Goal: Task Accomplishment & Management: Complete application form

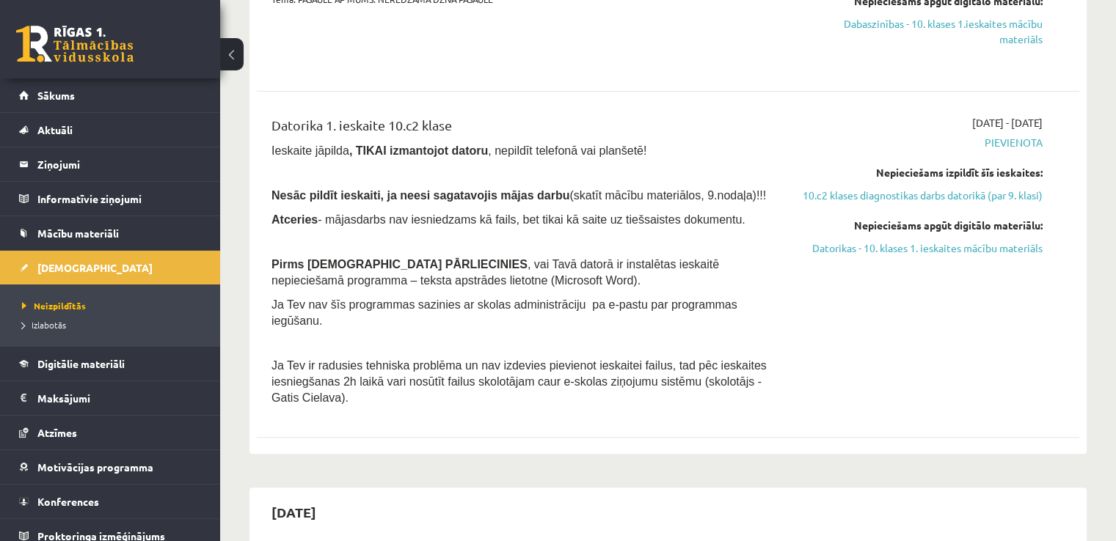
scroll to position [78, 0]
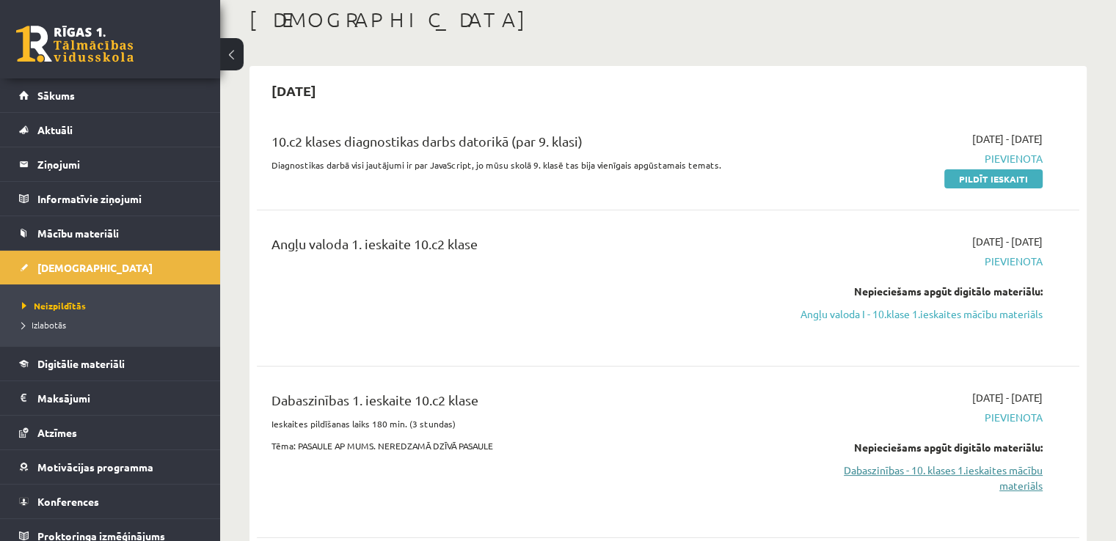
click at [995, 494] on link "Dabaszinības - 10. klases 1.ieskaites mācību materiāls" at bounding box center [921, 478] width 242 height 31
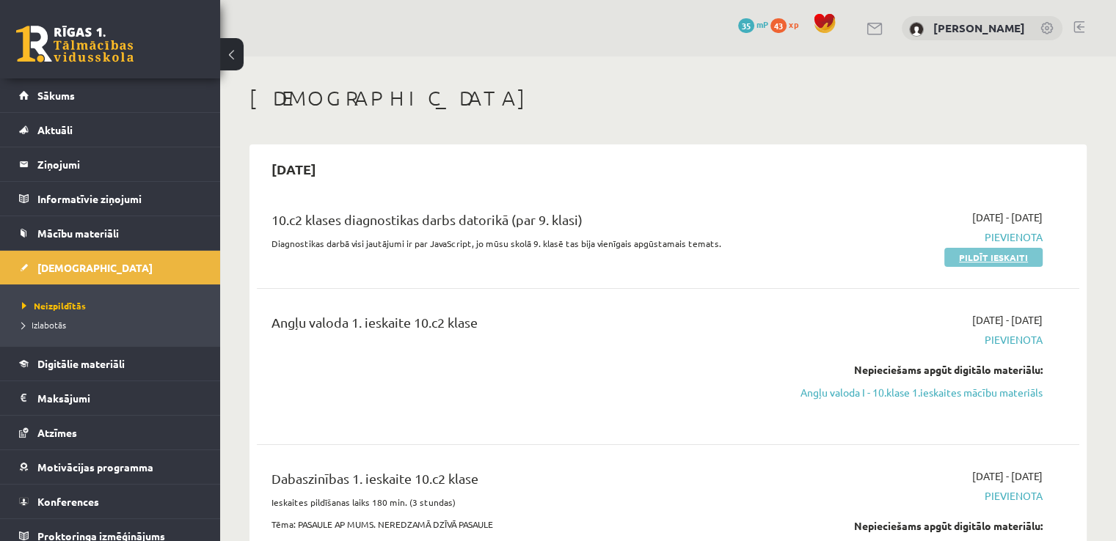
click at [966, 259] on link "Pildīt ieskaiti" at bounding box center [993, 257] width 98 height 19
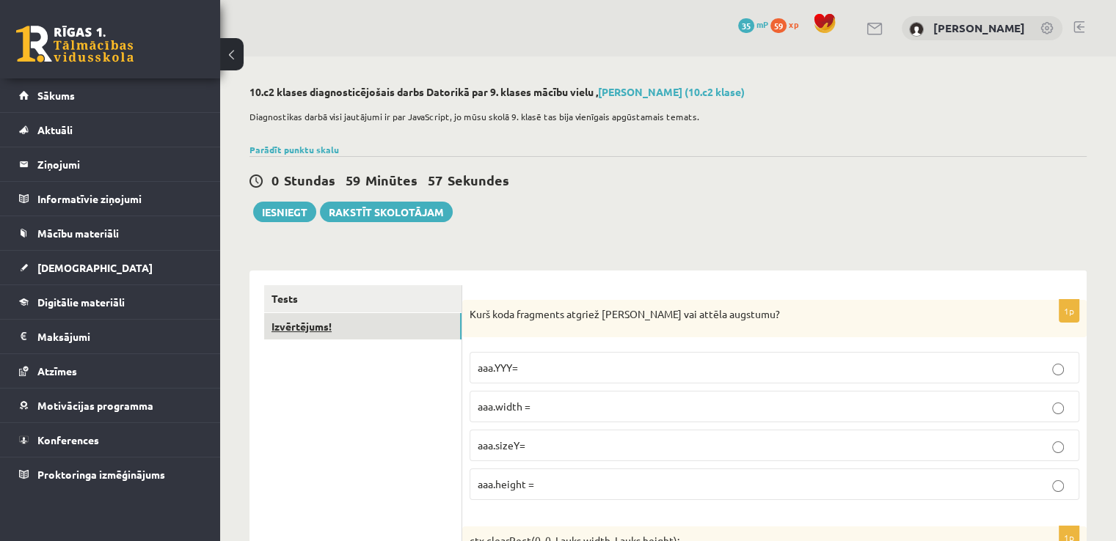
click at [384, 333] on link "Izvērtējums!" at bounding box center [362, 326] width 197 height 27
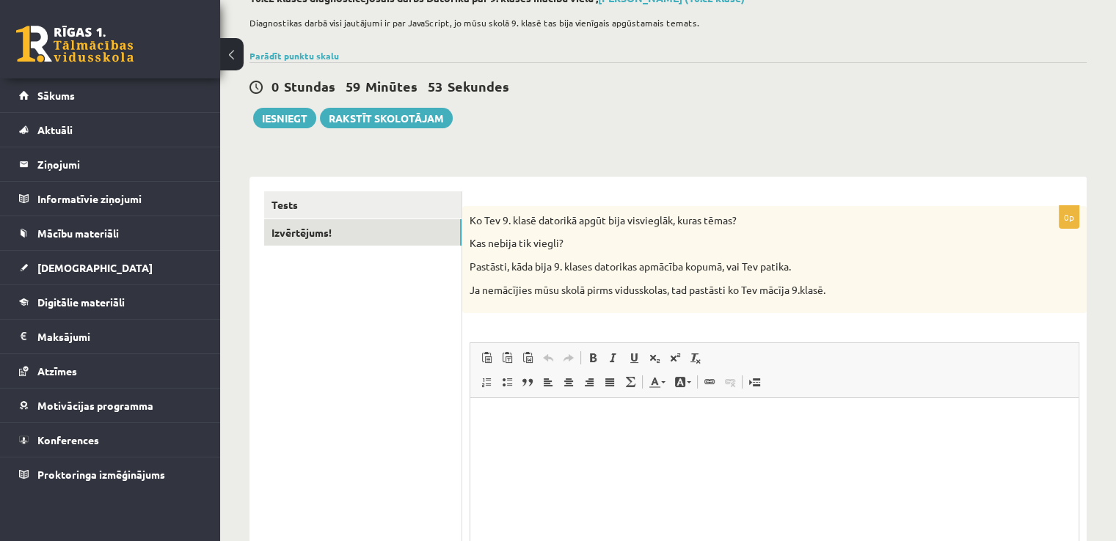
scroll to position [96, 0]
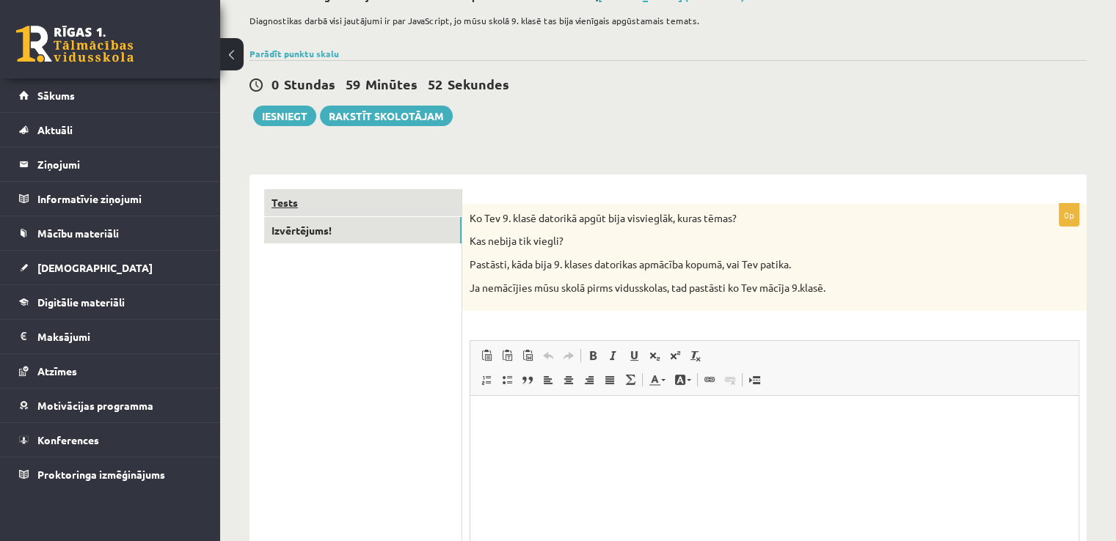
click at [296, 199] on link "Tests" at bounding box center [362, 202] width 197 height 27
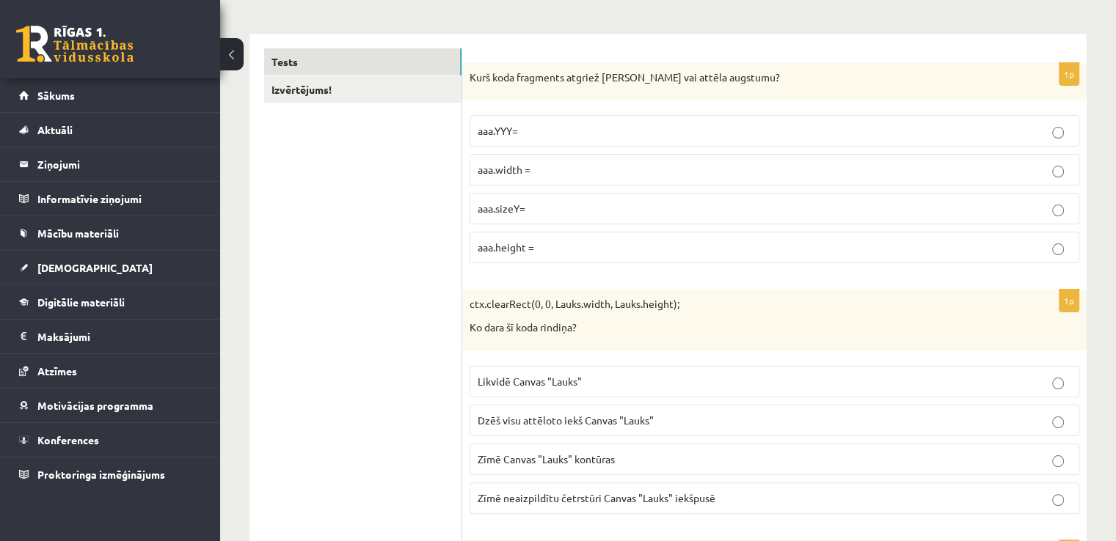
scroll to position [246, 0]
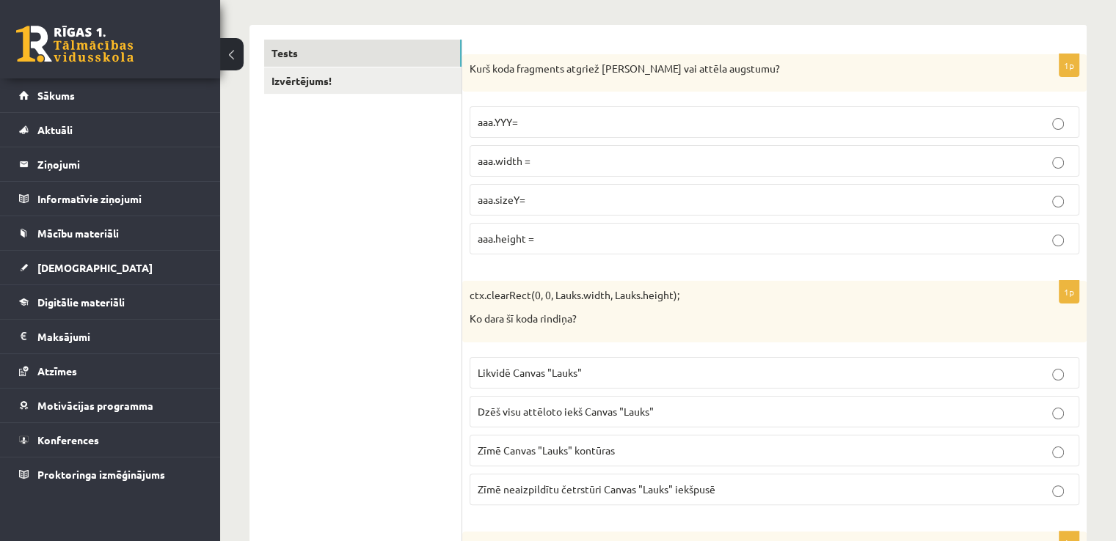
click at [776, 233] on p "aaa.height =" at bounding box center [774, 238] width 593 height 15
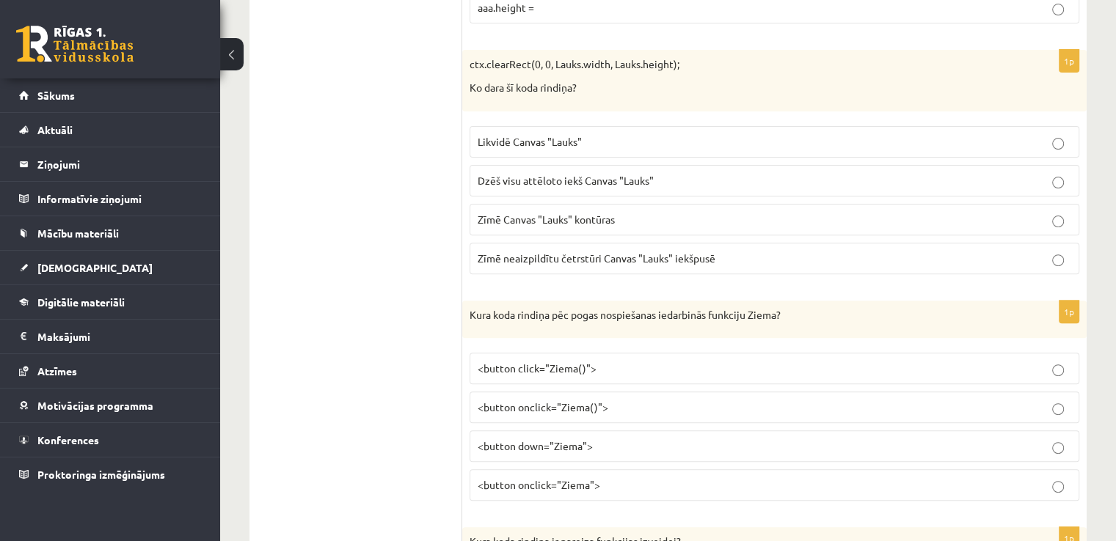
scroll to position [450, 0]
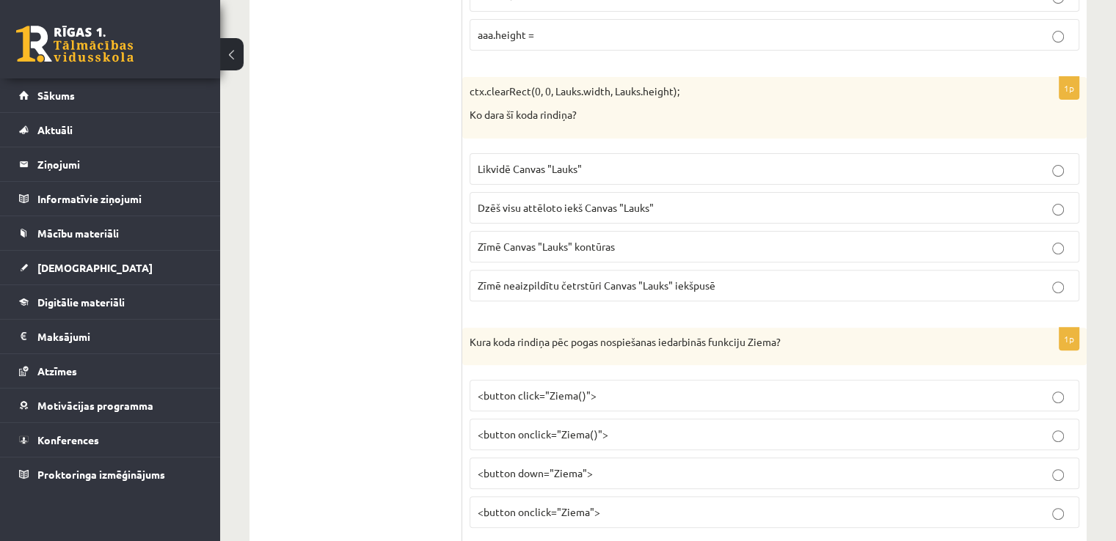
click at [902, 203] on p "Dzēš visu attēloto iekš Canvas "Lauks"" at bounding box center [774, 207] width 593 height 15
click at [783, 212] on p "Dzēš visu attēloto iekš Canvas "Lauks"" at bounding box center [774, 207] width 593 height 15
click at [727, 165] on p "Likvidē Canvas "Lauks"" at bounding box center [774, 168] width 593 height 15
click at [910, 214] on label "Dzēš visu attēloto iekš Canvas "Lauks"" at bounding box center [774, 208] width 610 height 32
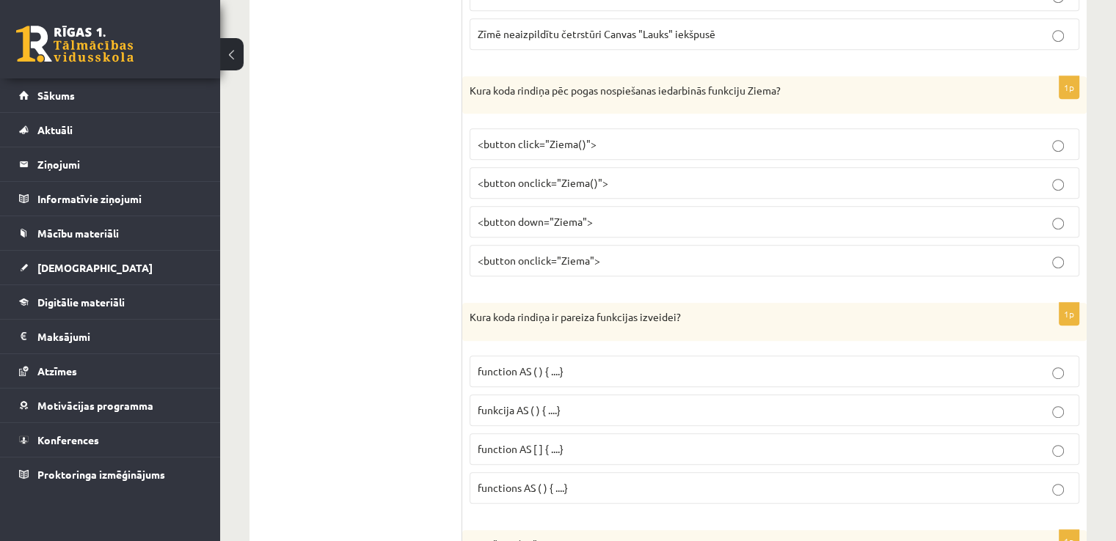
scroll to position [728, 0]
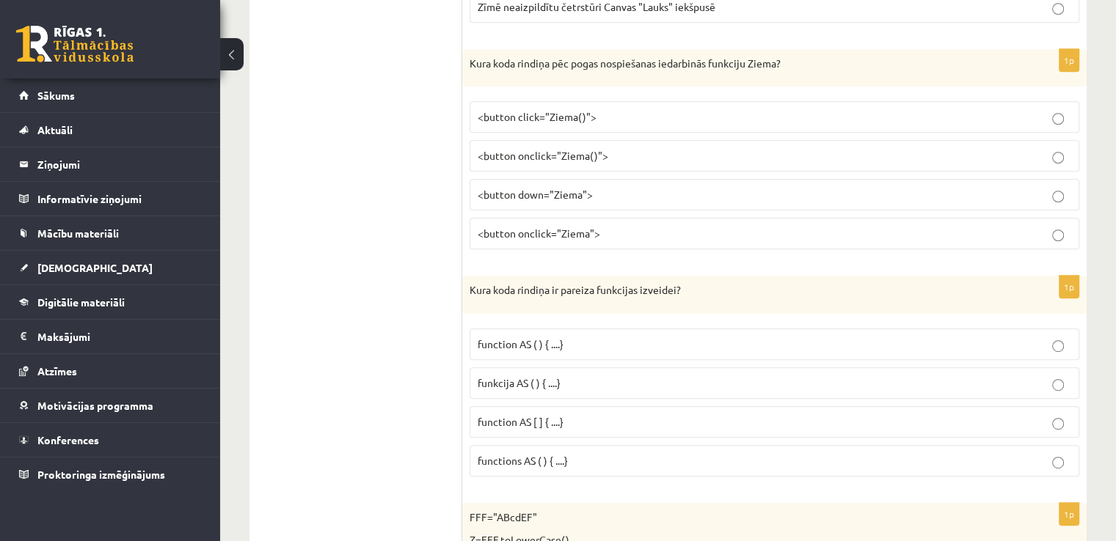
click at [612, 122] on label "<button click="Ziema()">" at bounding box center [774, 117] width 610 height 32
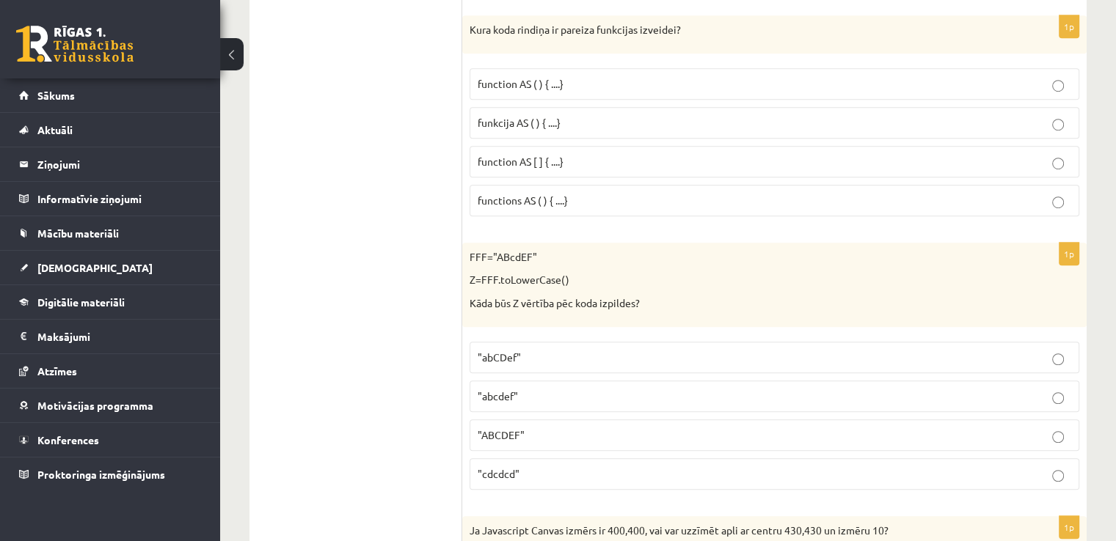
scroll to position [971, 0]
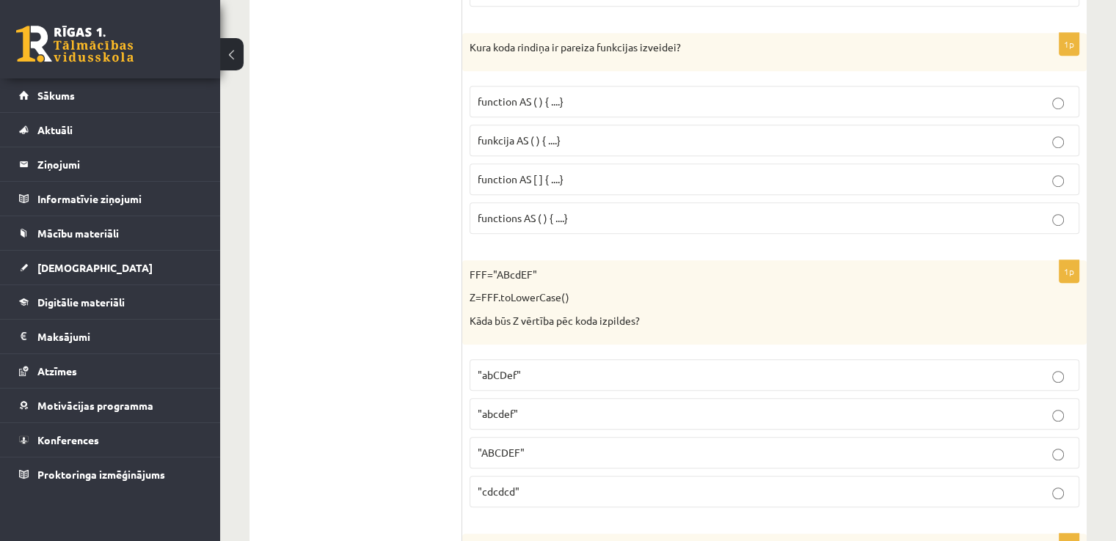
click at [589, 138] on p "funkcija AS ( ) { ....}" at bounding box center [774, 140] width 593 height 15
click at [583, 102] on p "function AS ( ) { ....}" at bounding box center [774, 101] width 593 height 15
click at [493, 450] on span ""ABCDEF"" at bounding box center [501, 452] width 47 height 13
click at [546, 139] on span "funkcija AS ( ) { ....}" at bounding box center [519, 140] width 83 height 13
click at [504, 412] on span ""abcdef"" at bounding box center [498, 413] width 40 height 13
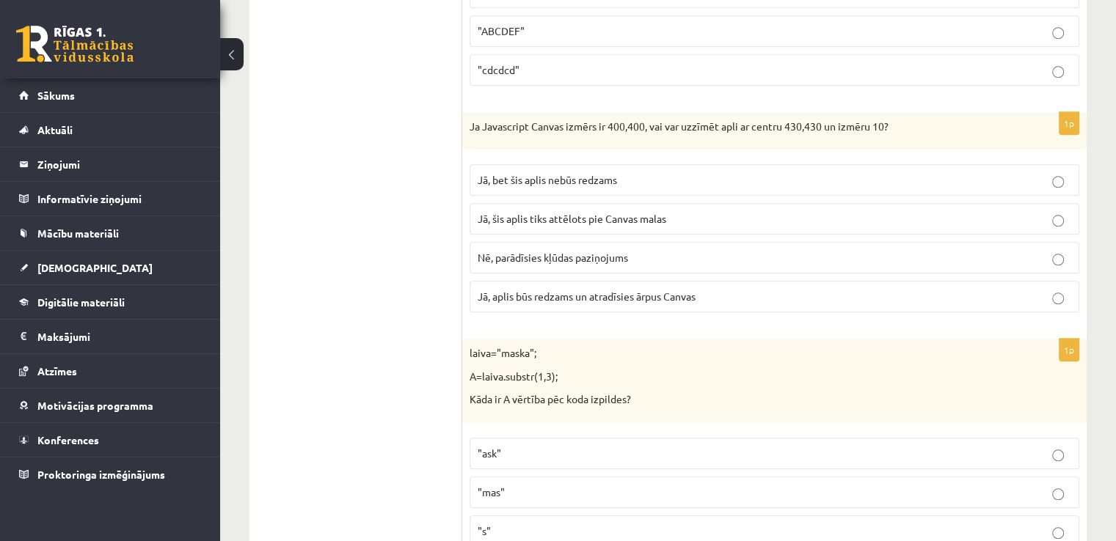
scroll to position [1481, 0]
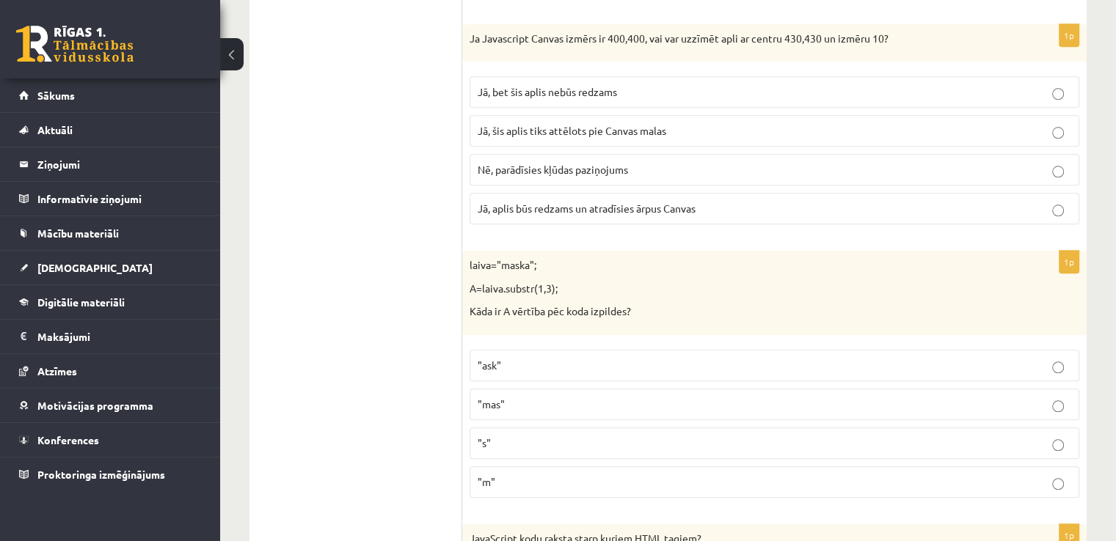
click at [907, 84] on p "Jā, bet šis aplis nebūs redzams" at bounding box center [774, 91] width 593 height 15
click at [541, 366] on label ""ask"" at bounding box center [774, 366] width 610 height 32
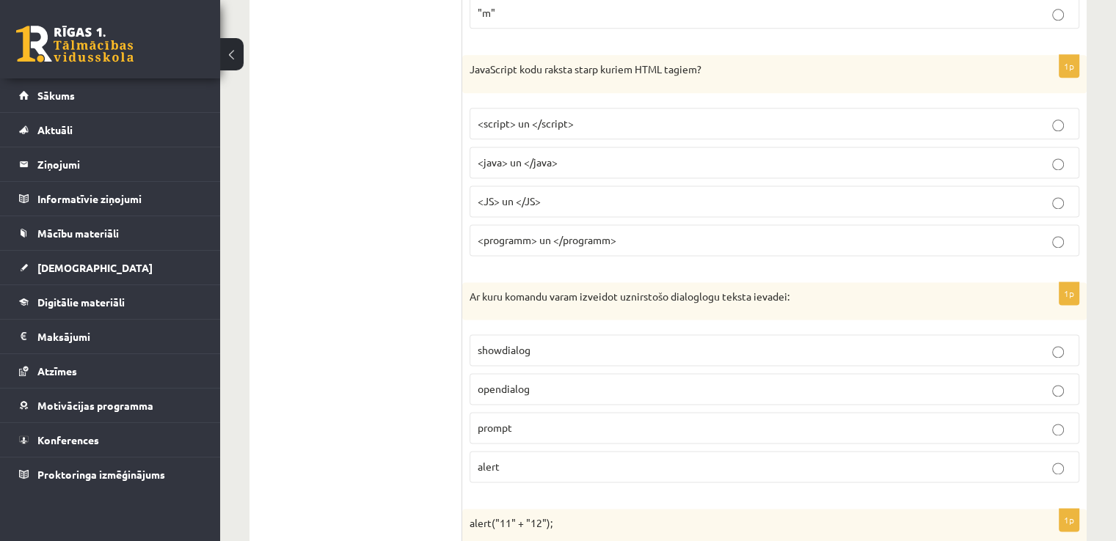
scroll to position [1959, 0]
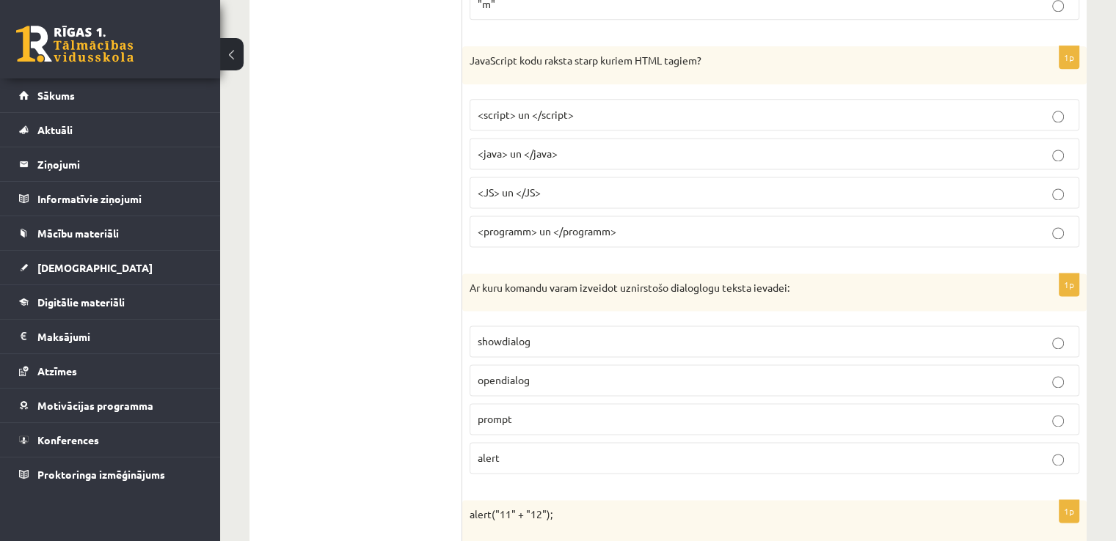
click at [685, 107] on p "<script> un </script>" at bounding box center [774, 114] width 593 height 15
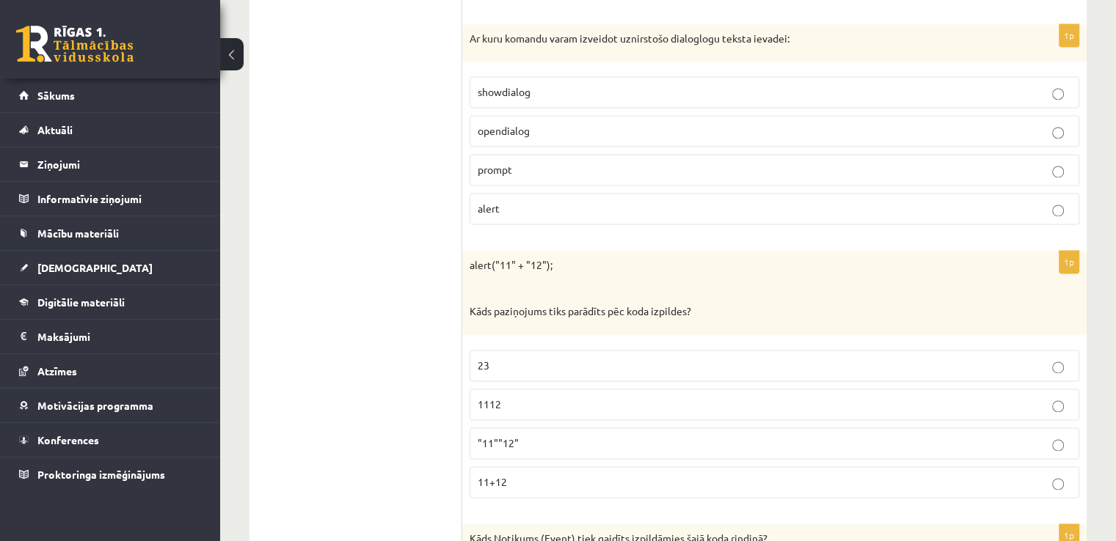
scroll to position [2217, 0]
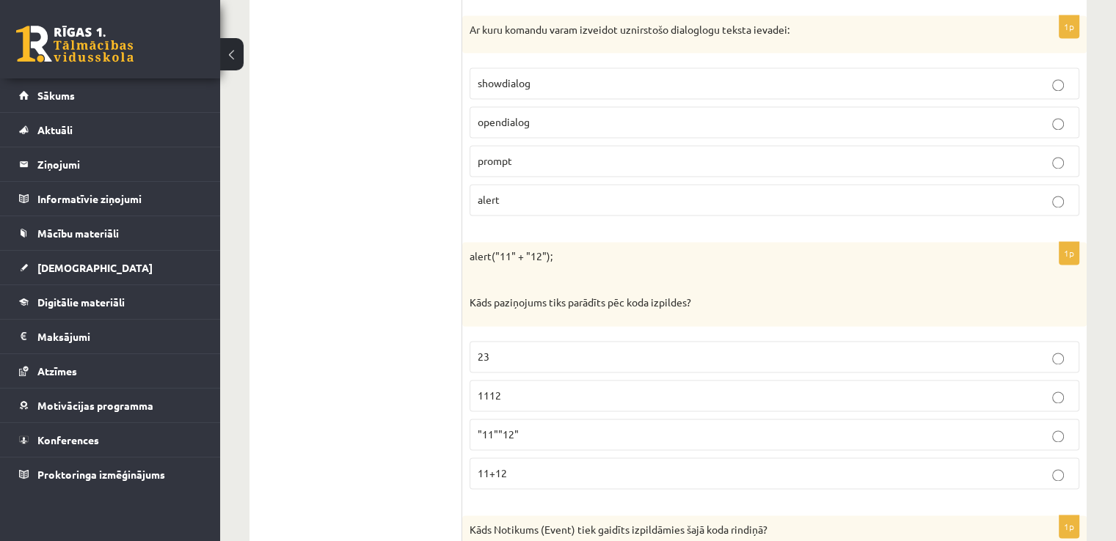
click at [723, 114] on p "opendialog" at bounding box center [774, 121] width 593 height 15
click at [660, 156] on p "prompt" at bounding box center [774, 160] width 593 height 15
click at [541, 388] on p "1112" at bounding box center [774, 395] width 593 height 15
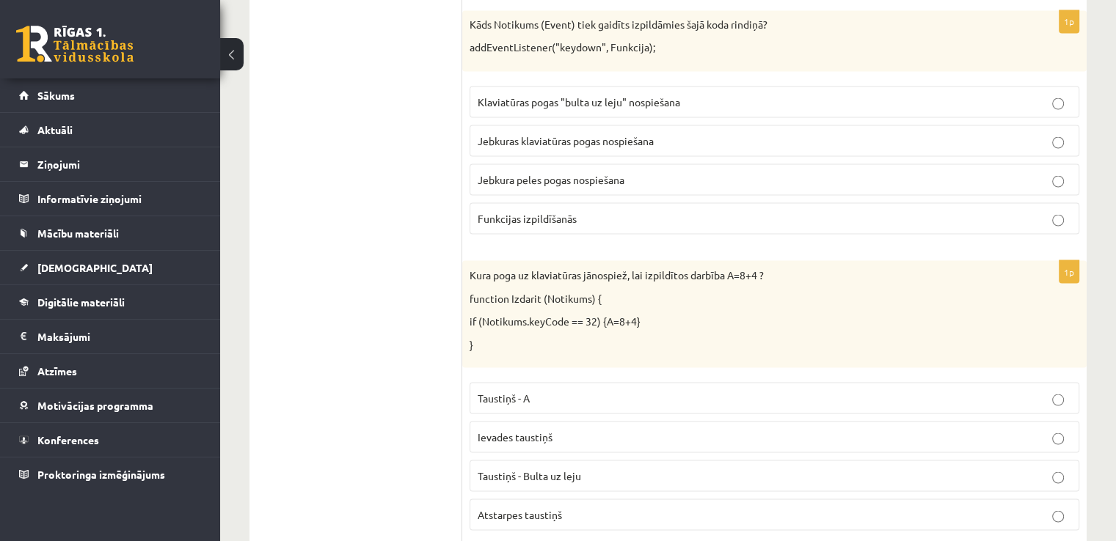
scroll to position [2714, 0]
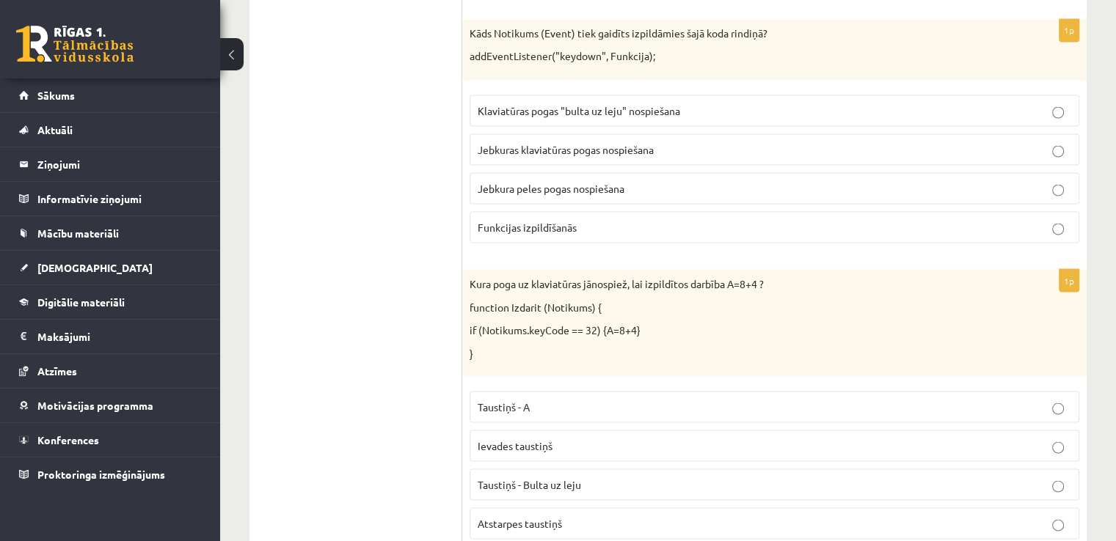
click at [812, 182] on p "Jebkura peles pogas nospiešana" at bounding box center [774, 187] width 593 height 15
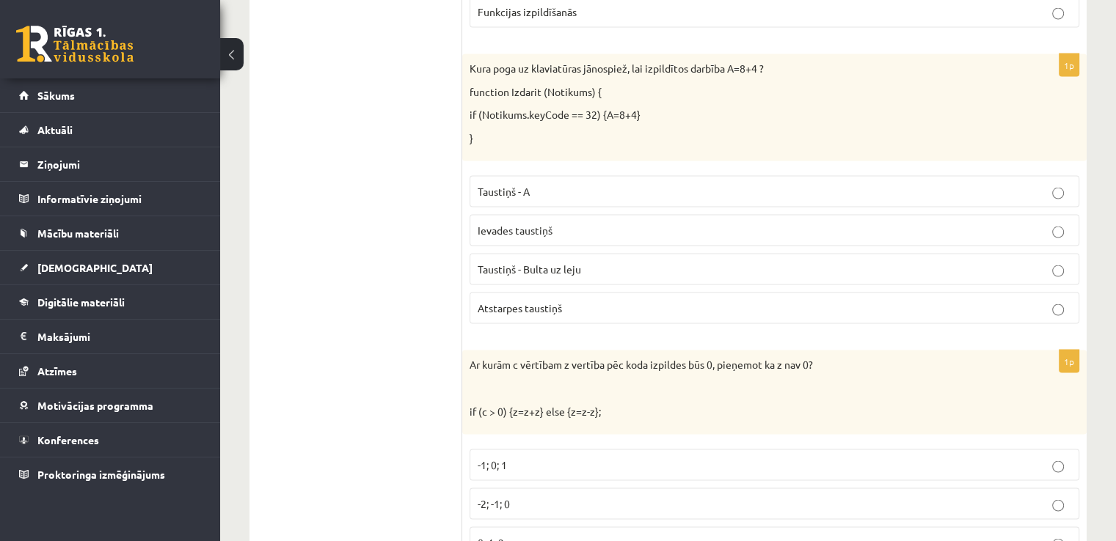
scroll to position [2939, 0]
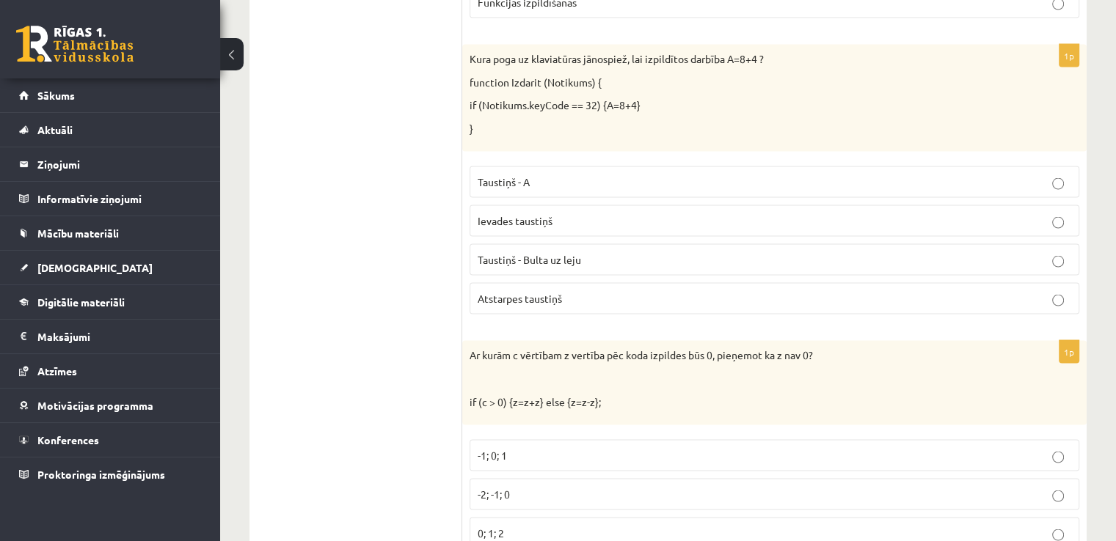
click at [712, 291] on p "Atstarpes taustiņš" at bounding box center [774, 298] width 593 height 15
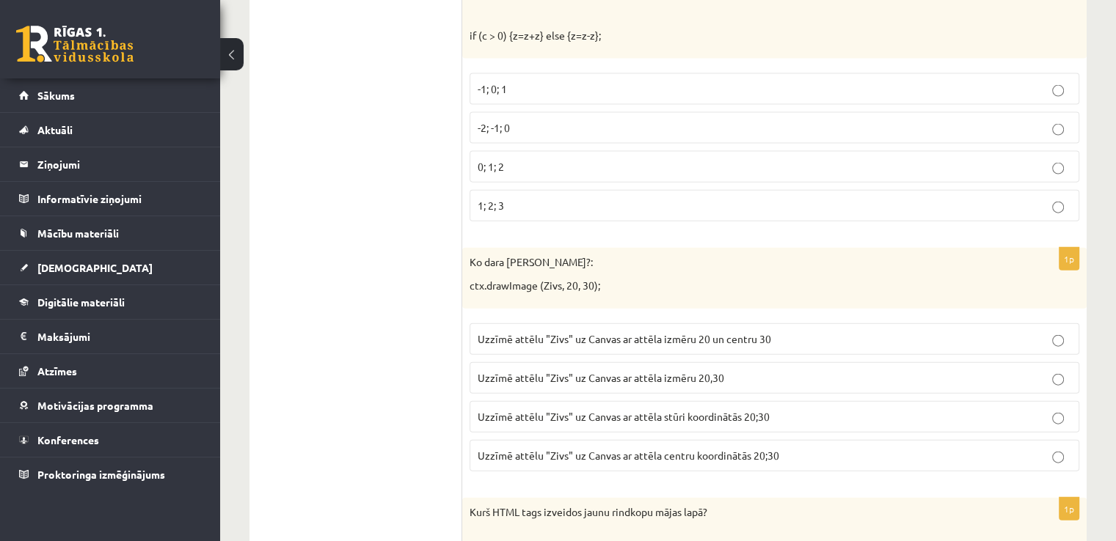
scroll to position [3269, 0]
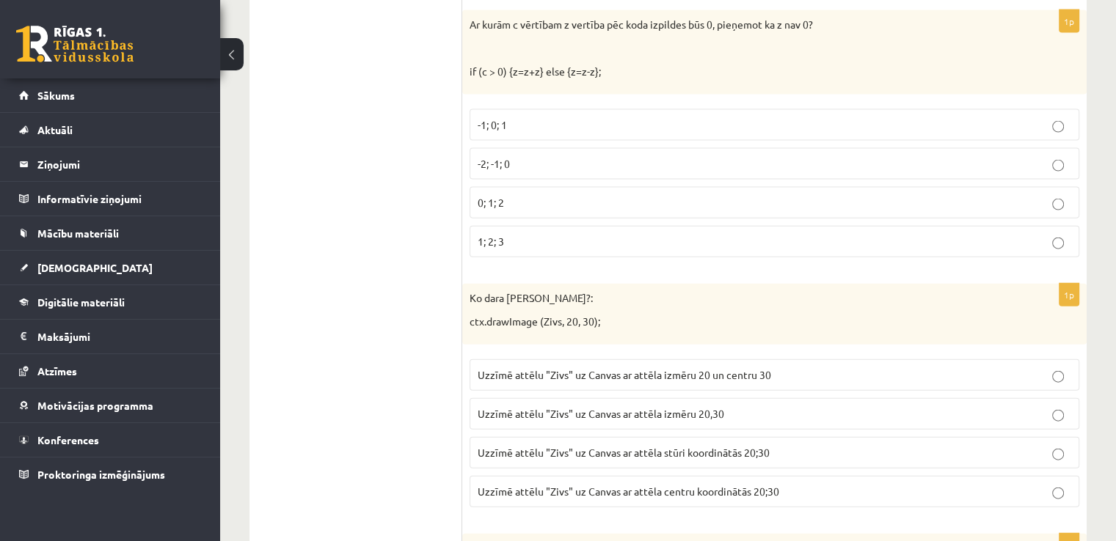
click at [556, 156] on p "-2; -1; 0" at bounding box center [774, 163] width 593 height 15
click at [566, 446] on span "Uzzīmē attēlu "Zivs" uz Canvas ar attēla stūri koordinātās 20;30" at bounding box center [624, 452] width 292 height 13
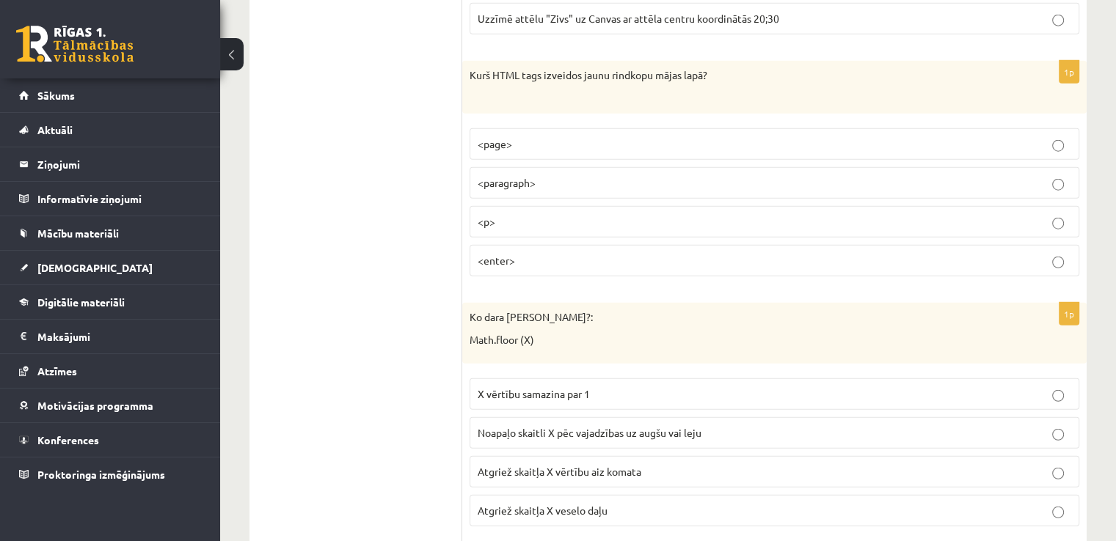
click at [654, 214] on p "<p>" at bounding box center [774, 221] width 593 height 15
click at [690, 464] on p "Atgriež skaitļa X vērtību aiz komata" at bounding box center [774, 471] width 593 height 15
click at [670, 503] on p "Atgriež skaitļa X veselo daļu" at bounding box center [774, 510] width 593 height 15
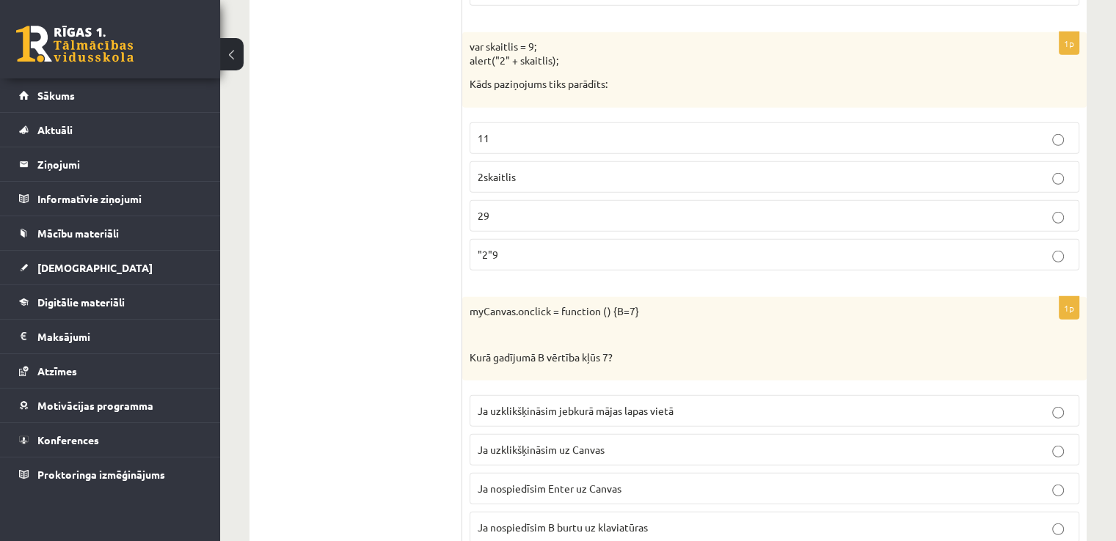
scroll to position [4272, 0]
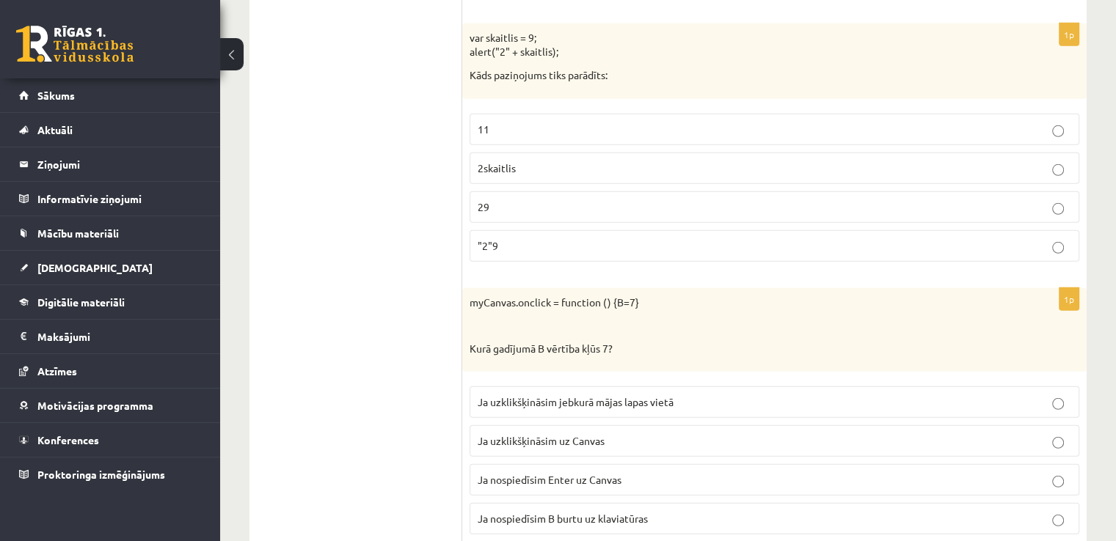
click at [733, 191] on label "29" at bounding box center [774, 207] width 610 height 32
click at [516, 425] on label "Ja uzklikšķināsim uz Canvas" at bounding box center [774, 441] width 610 height 32
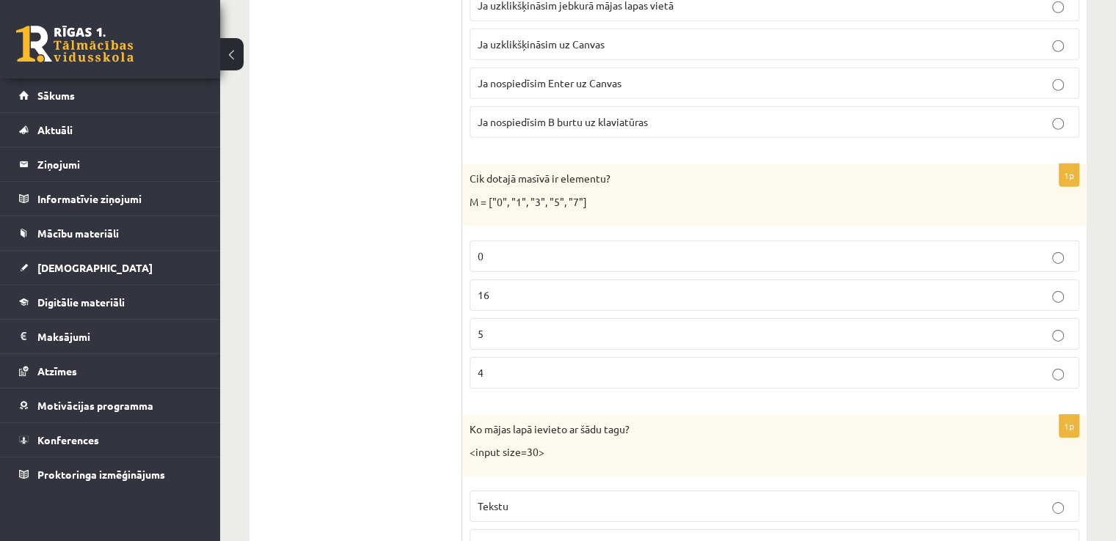
scroll to position [4687, 0]
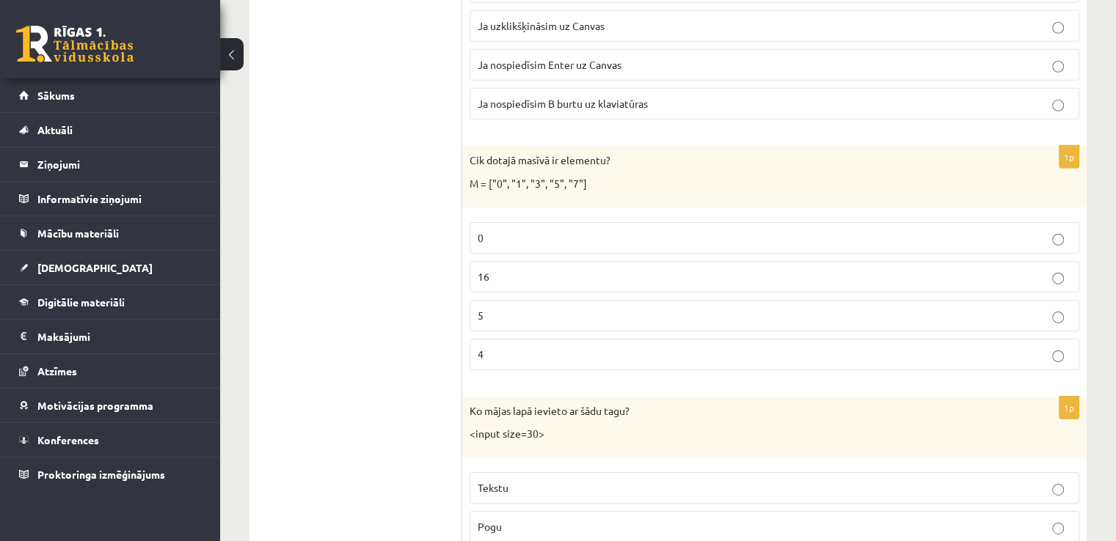
click at [734, 300] on label "5" at bounding box center [774, 316] width 610 height 32
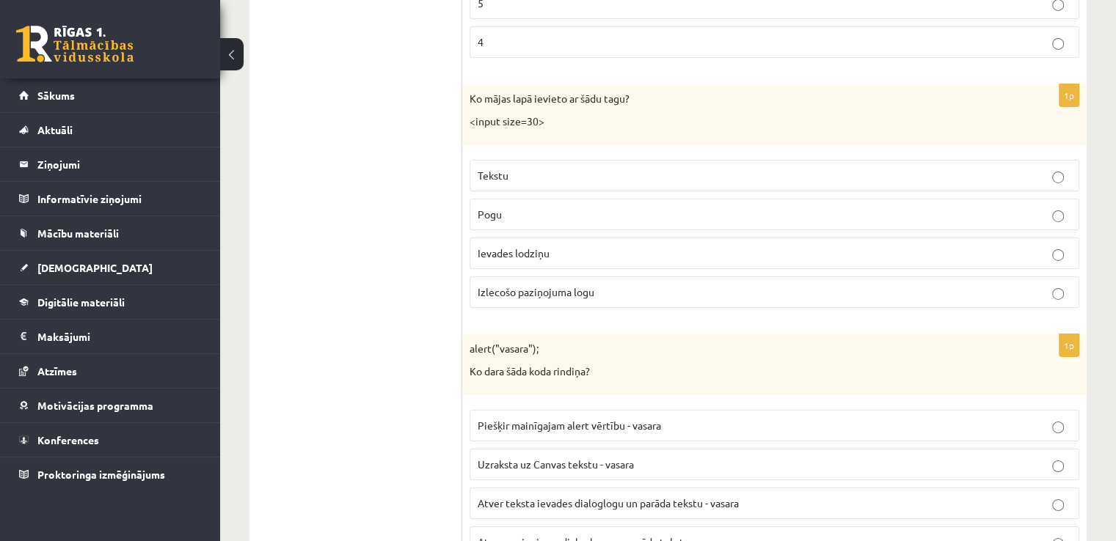
scroll to position [5036, 0]
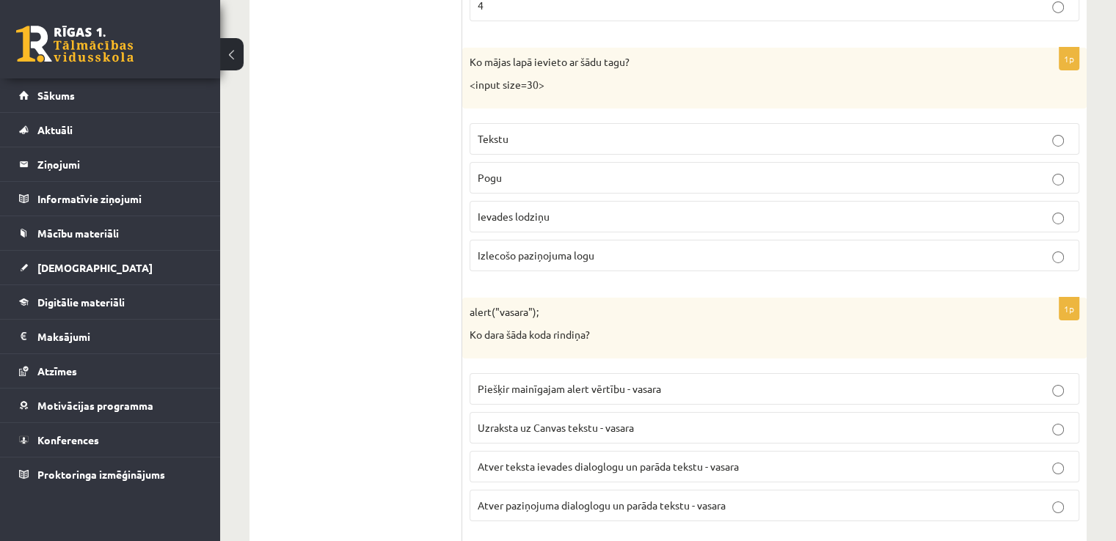
click at [762, 202] on label "Ievades lodziņu" at bounding box center [774, 217] width 610 height 32
click at [753, 171] on fieldset "Tekstu Pogu Ievades lodziņu Izlecošo paziņojuma logu" at bounding box center [774, 196] width 610 height 160
click at [753, 170] on p "Pogu" at bounding box center [774, 177] width 593 height 15
click at [712, 459] on p "Atver teksta ievades dialoglogu un parāda tekstu - vasara" at bounding box center [774, 466] width 593 height 15
click at [557, 127] on label "Tekstu" at bounding box center [774, 139] width 610 height 32
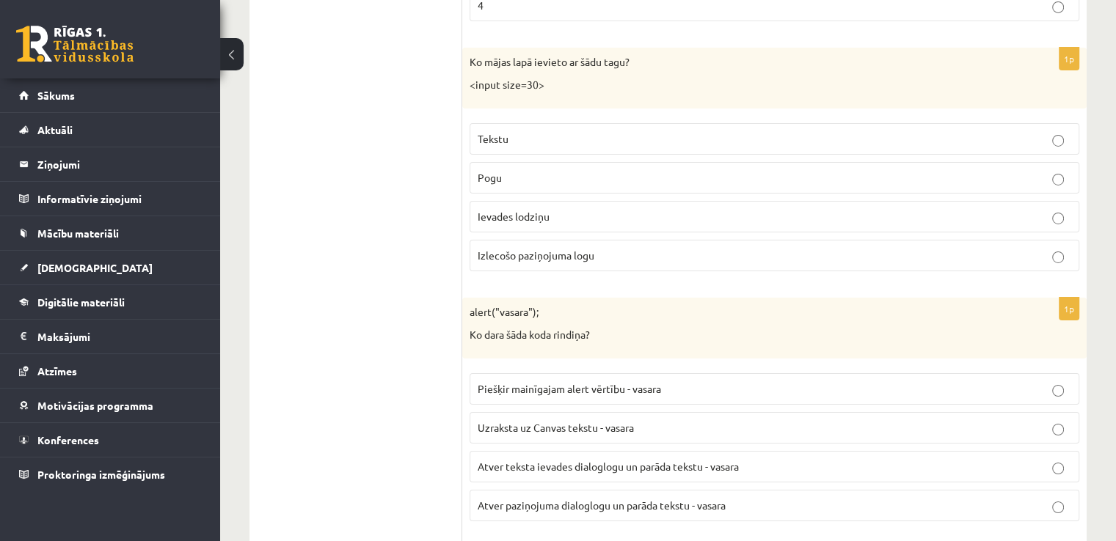
click at [520, 499] on span "Atver paziņojuma dialoglogu un parāda tekstu - vasara" at bounding box center [602, 505] width 248 height 13
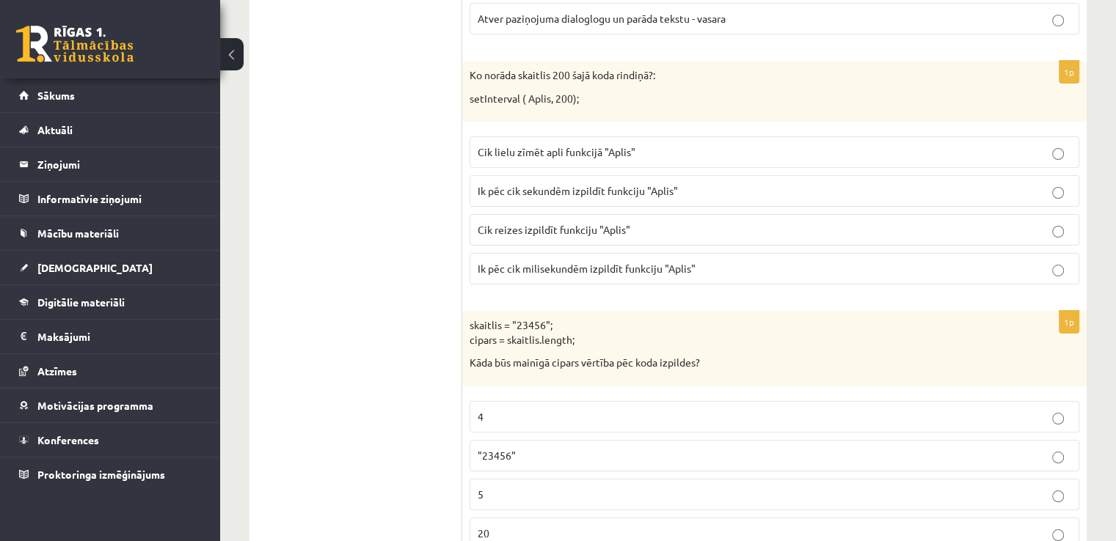
scroll to position [5542, 0]
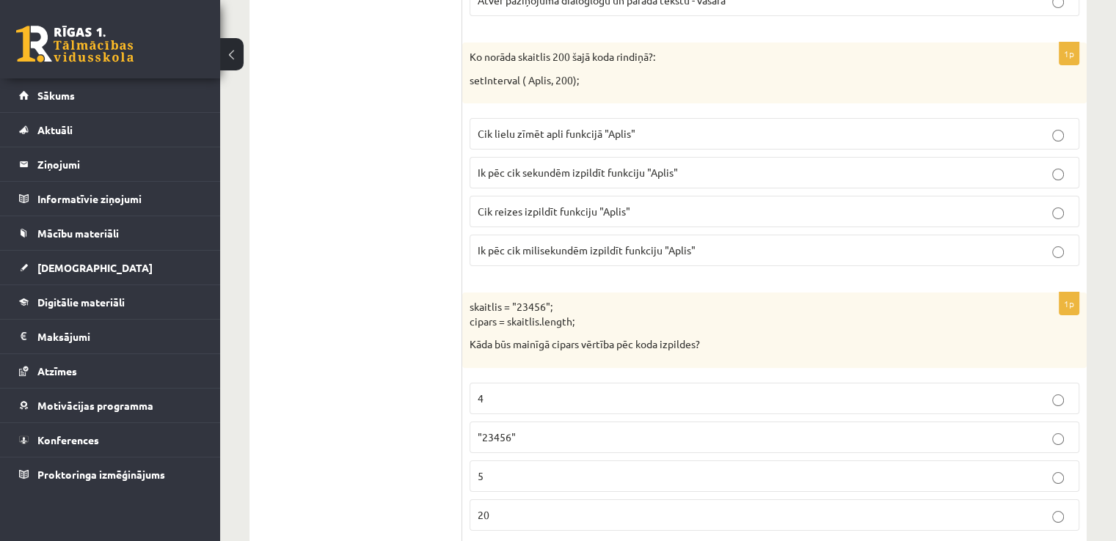
click at [667, 126] on p "Cik lielu zīmēt apli funkcijā "Aplis"" at bounding box center [774, 133] width 593 height 15
click at [634, 204] on p "Cik reizes izpildīt funkciju "Aplis"" at bounding box center [774, 211] width 593 height 15
click at [945, 469] on p "5" at bounding box center [774, 476] width 593 height 15
click at [713, 165] on p "Ik pēc cik sekundēm izpildīt funkciju "Aplis"" at bounding box center [774, 172] width 593 height 15
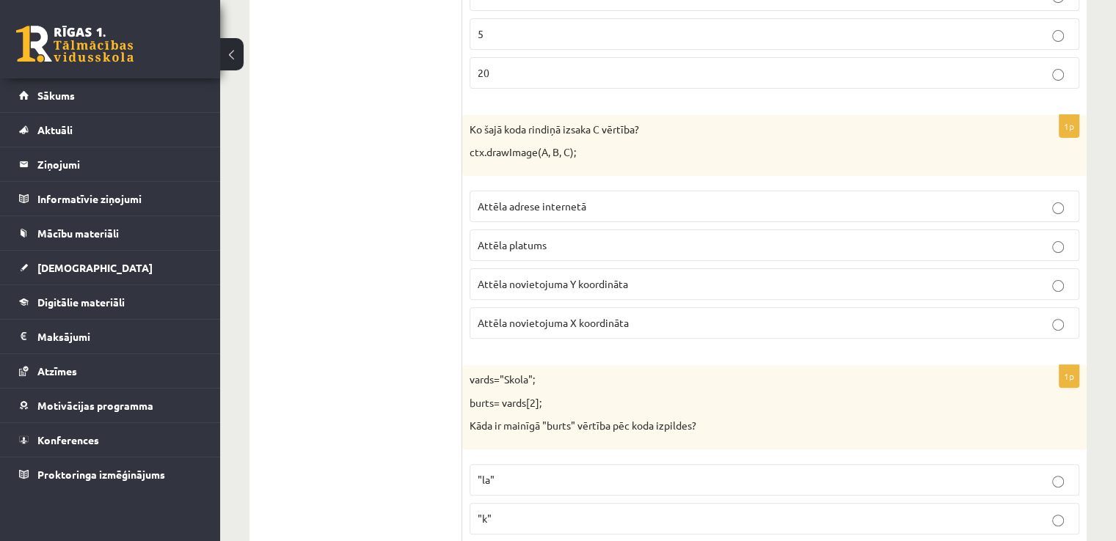
scroll to position [6011, 0]
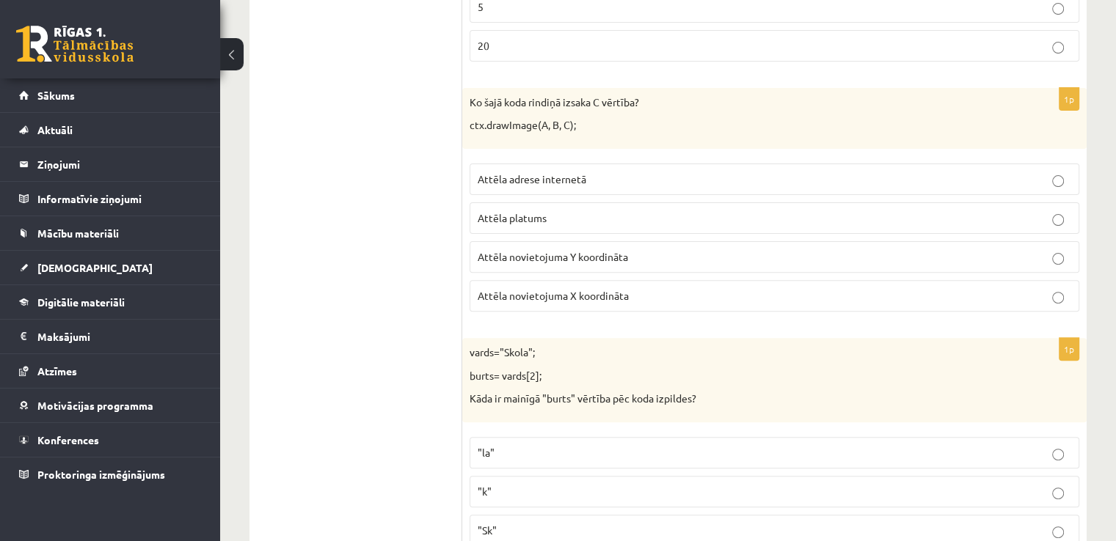
click at [805, 172] on p "Attēla adrese internetā" at bounding box center [774, 179] width 593 height 15
click at [921, 211] on p "Attēla platums" at bounding box center [774, 218] width 593 height 15
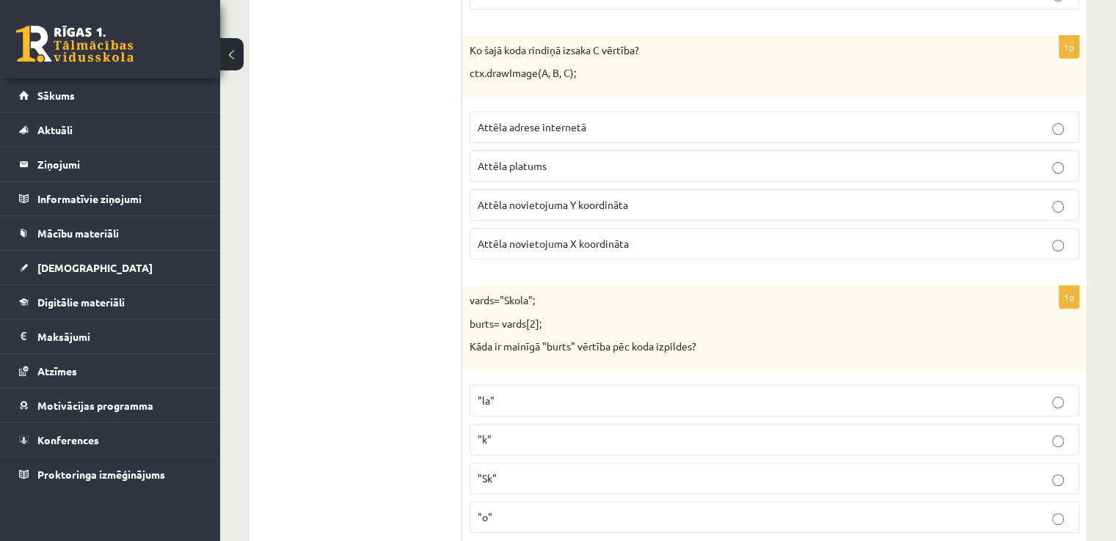
scroll to position [6072, 0]
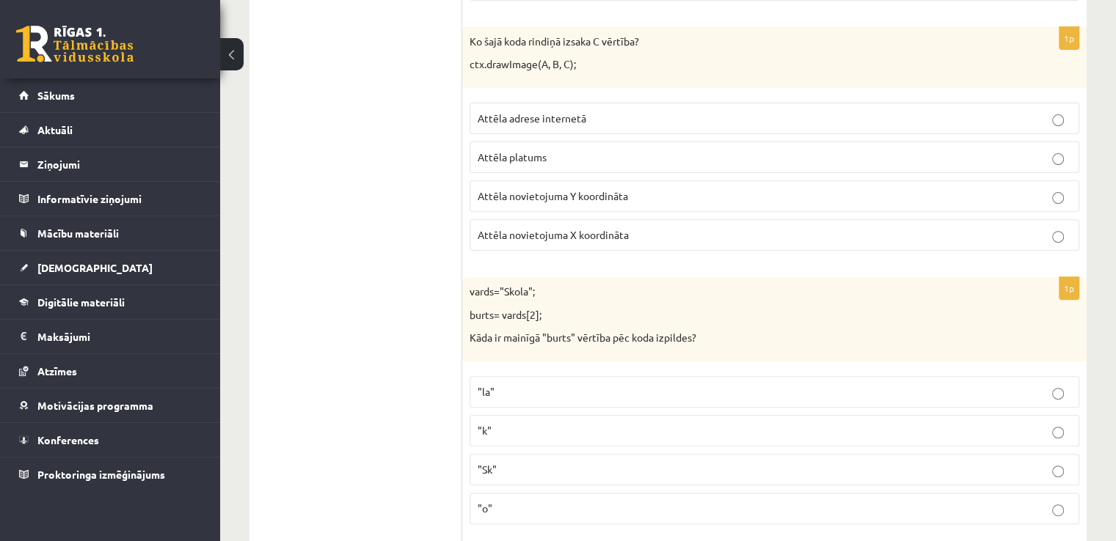
click at [1023, 103] on label "Attēla adrese internetā" at bounding box center [774, 119] width 610 height 32
click at [625, 462] on p ""Sk"" at bounding box center [774, 469] width 593 height 15
click at [533, 180] on label "Attēla novietojuma Y koordināta" at bounding box center [774, 196] width 610 height 32
click at [572, 501] on p ""o"" at bounding box center [774, 508] width 593 height 15
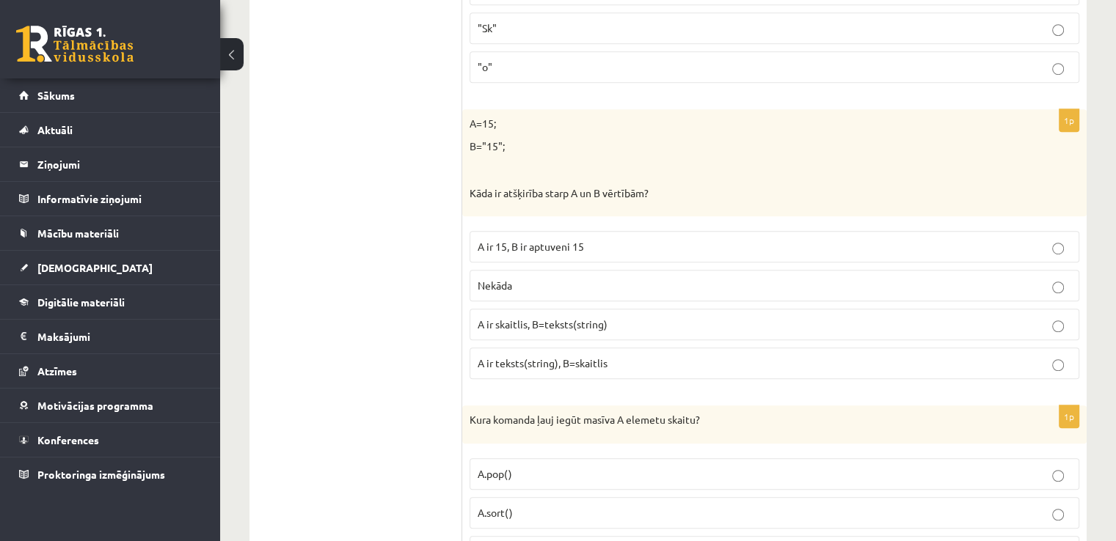
scroll to position [6523, 0]
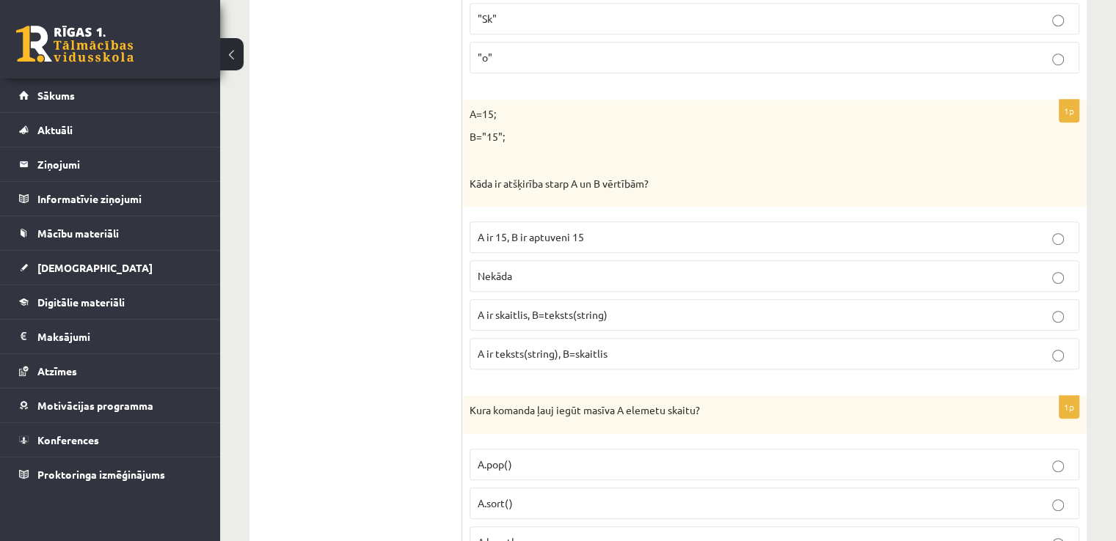
click at [855, 307] on p "A ir skaitlis, B=teksts(string)" at bounding box center [774, 314] width 593 height 15
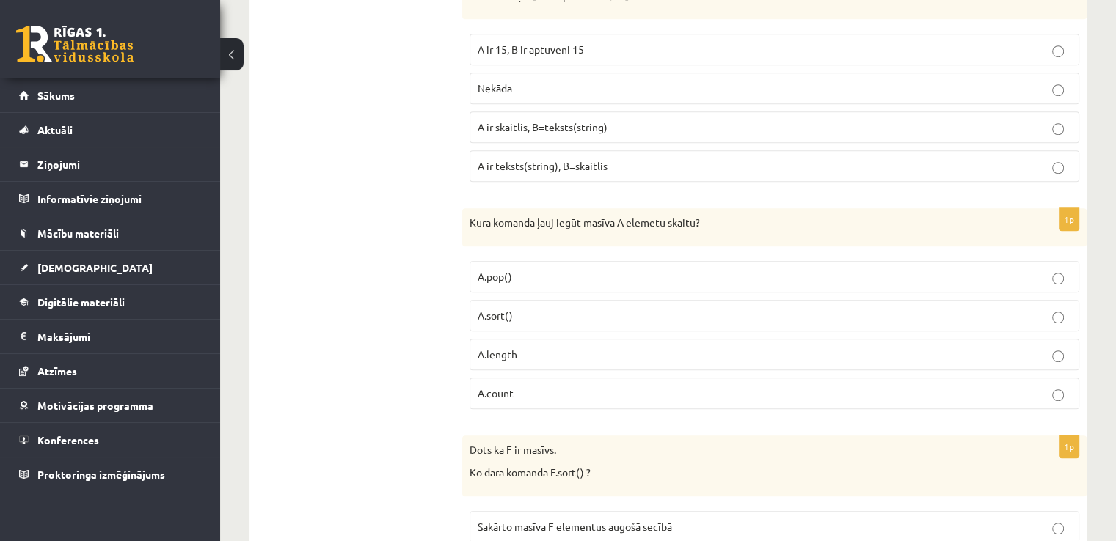
scroll to position [6748, 0]
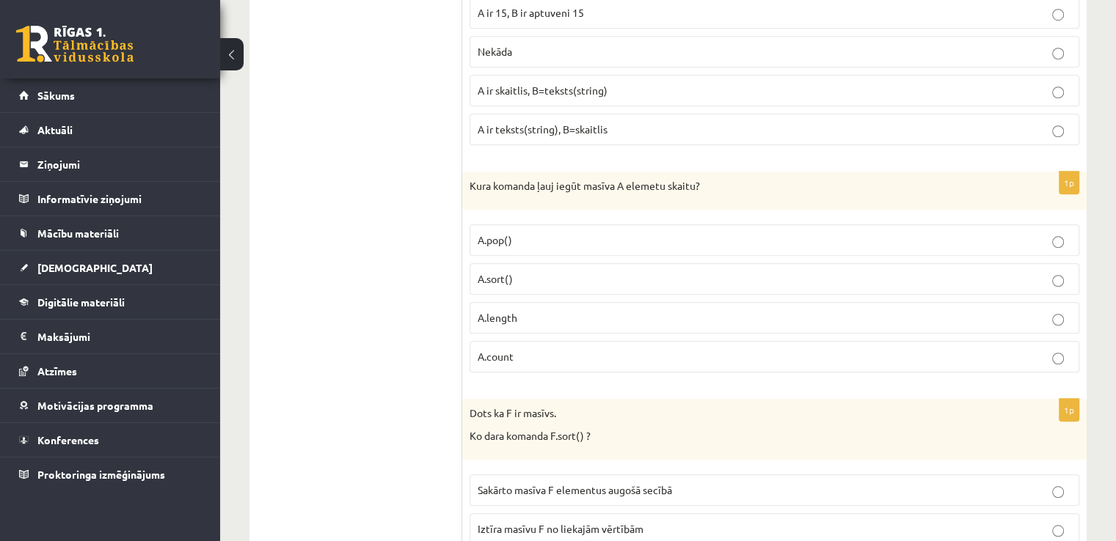
click at [693, 341] on label "A.count" at bounding box center [774, 357] width 610 height 32
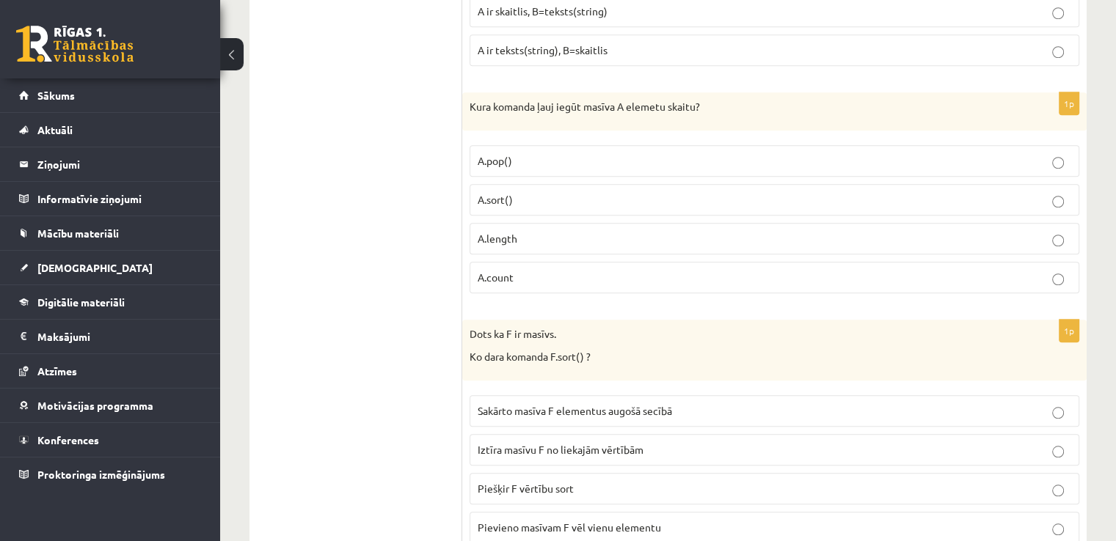
scroll to position [6863, 0]
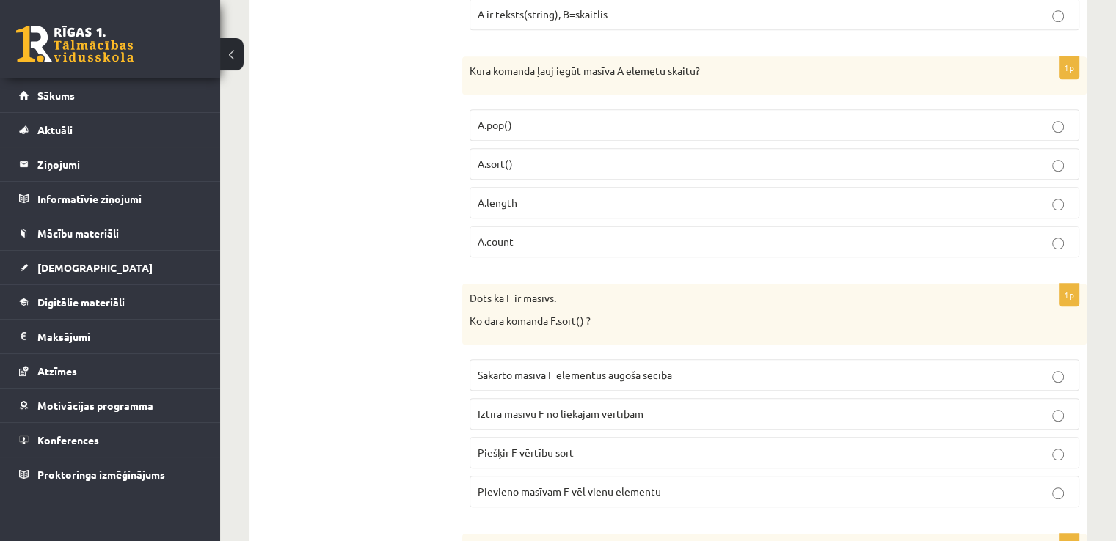
click at [756, 359] on label "Sakārto masīva F elementus augošā secībā" at bounding box center [774, 375] width 610 height 32
click at [695, 445] on p "Piešķir F vērtību sort" at bounding box center [774, 452] width 593 height 15
click at [1025, 187] on label "A.length" at bounding box center [774, 203] width 610 height 32
click at [783, 359] on label "Sakārto masīva F elementus augošā secībā" at bounding box center [774, 375] width 610 height 32
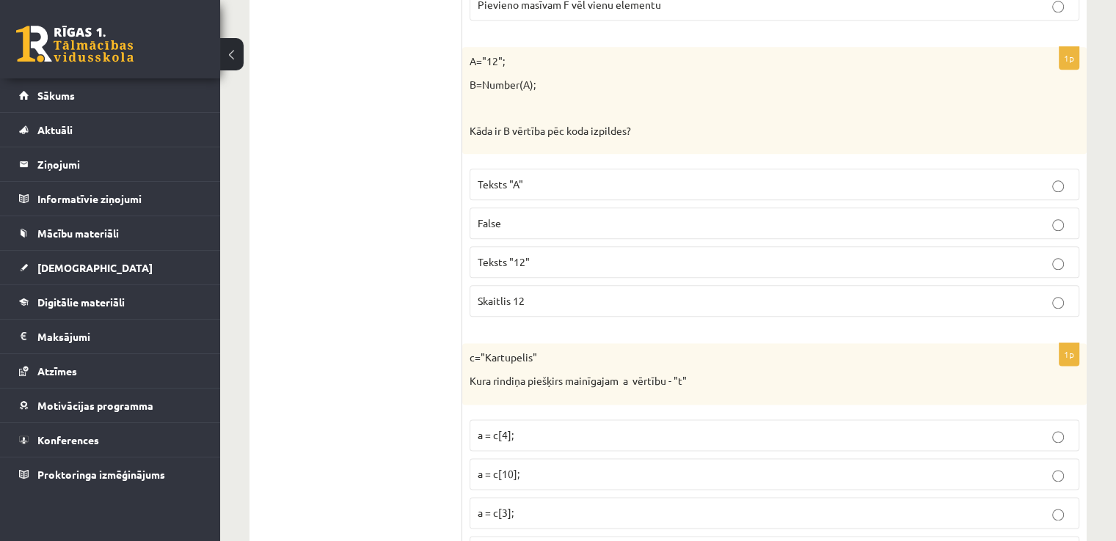
scroll to position [7341, 0]
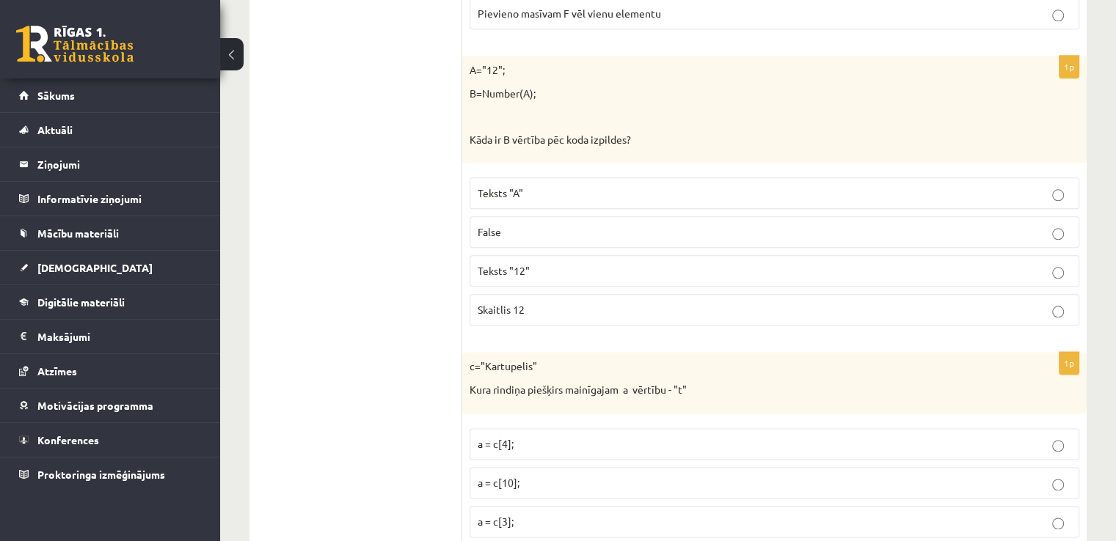
click at [745, 302] on p "Skaitlis 12" at bounding box center [774, 309] width 593 height 15
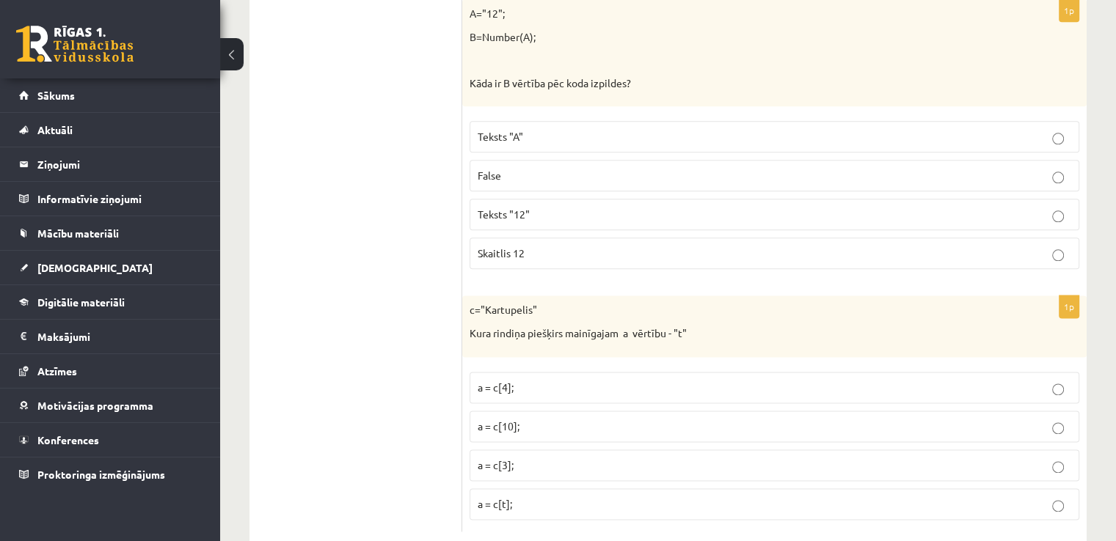
click at [709, 489] on label "a = c[t];" at bounding box center [774, 505] width 610 height 32
click at [950, 458] on p "a = c[3];" at bounding box center [774, 465] width 593 height 15
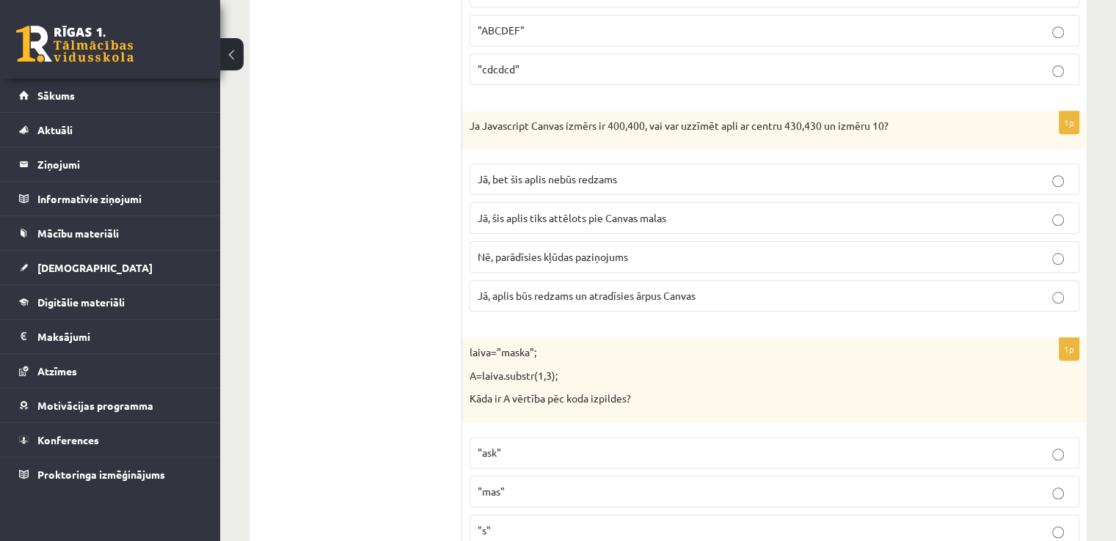
scroll to position [0, 0]
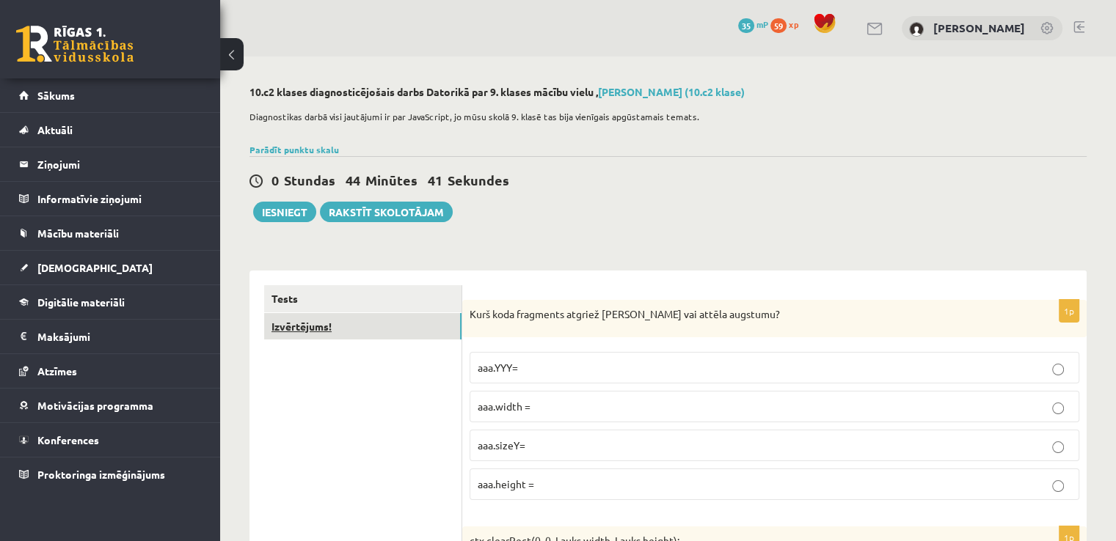
click at [302, 322] on link "Izvērtējums!" at bounding box center [362, 326] width 197 height 27
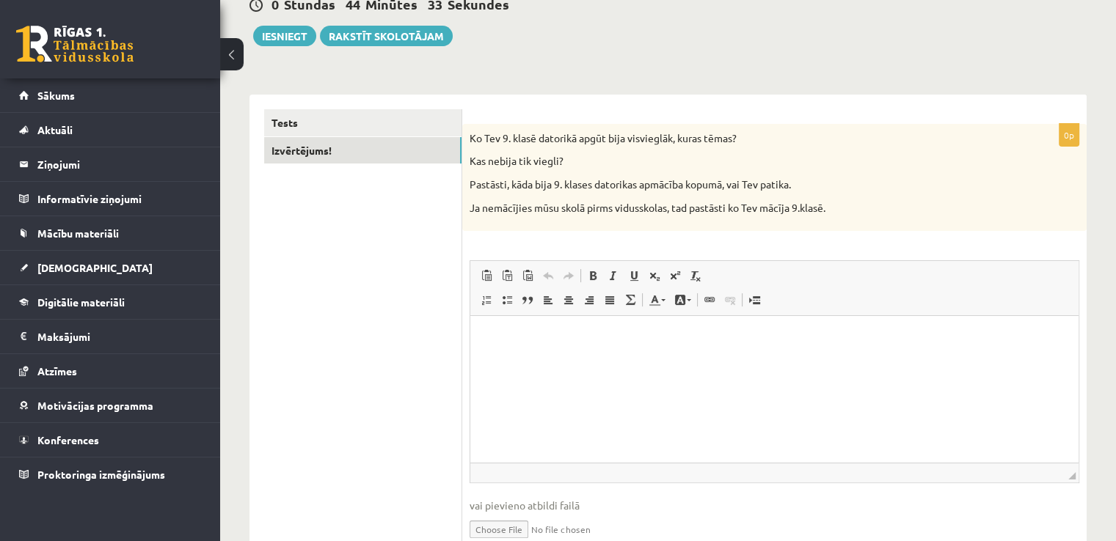
scroll to position [178, 0]
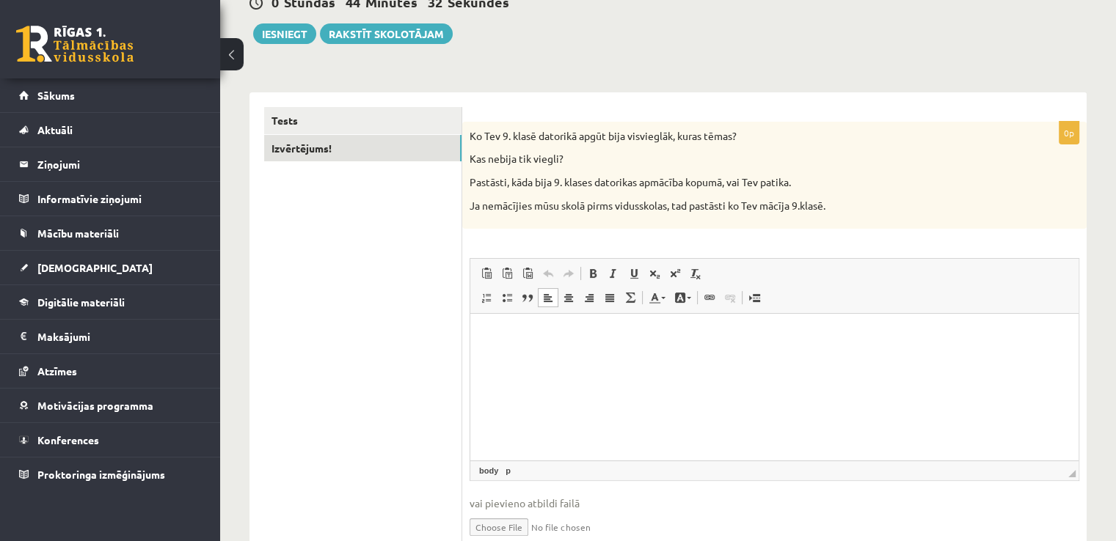
click at [676, 338] on p "Визуальный текстовый редактор, wiswyg-editor-user-answer-47024881336100" at bounding box center [774, 336] width 579 height 15
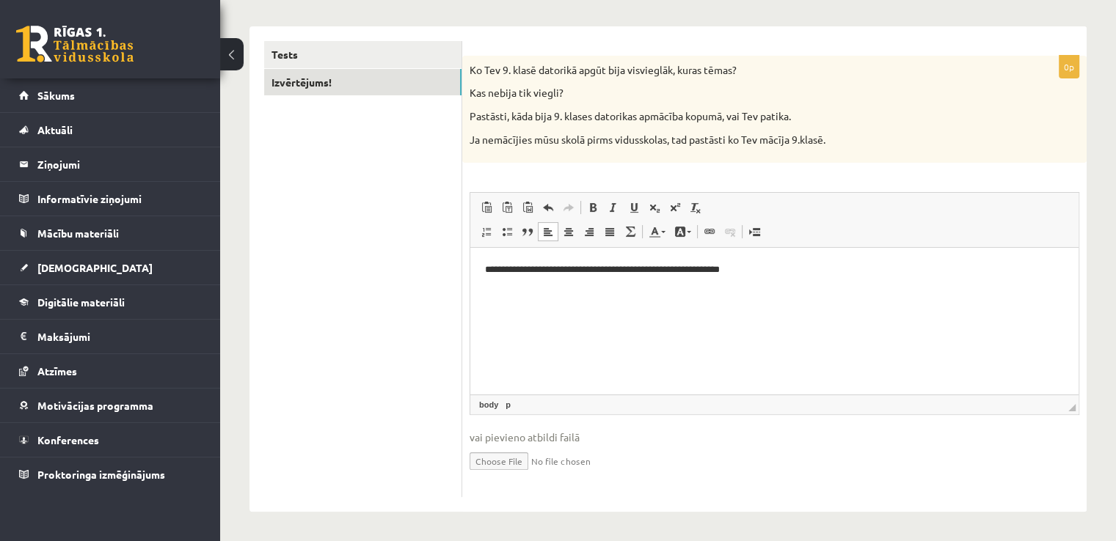
scroll to position [0, 0]
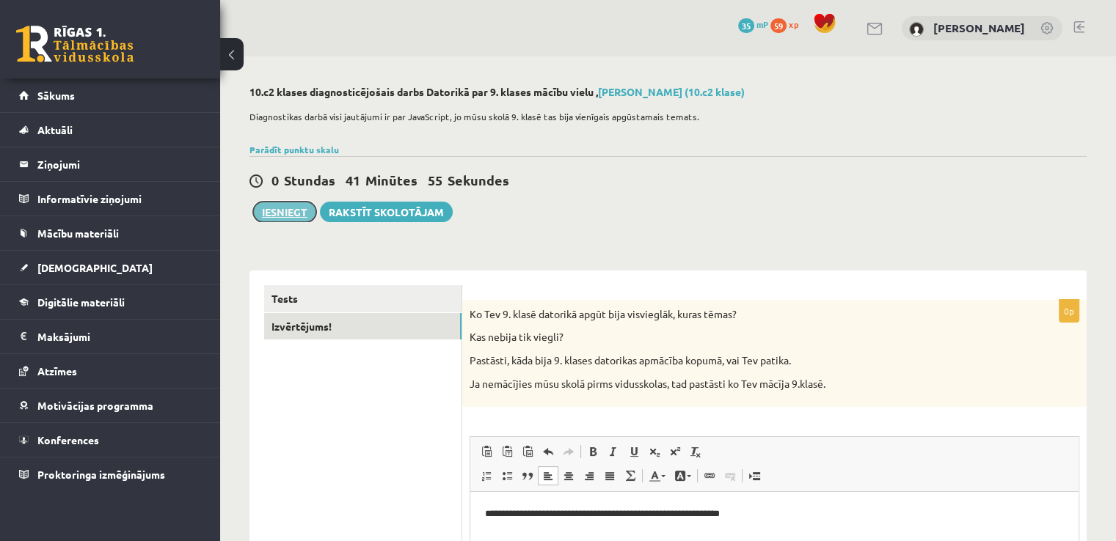
click at [279, 213] on button "Iesniegt" at bounding box center [284, 212] width 63 height 21
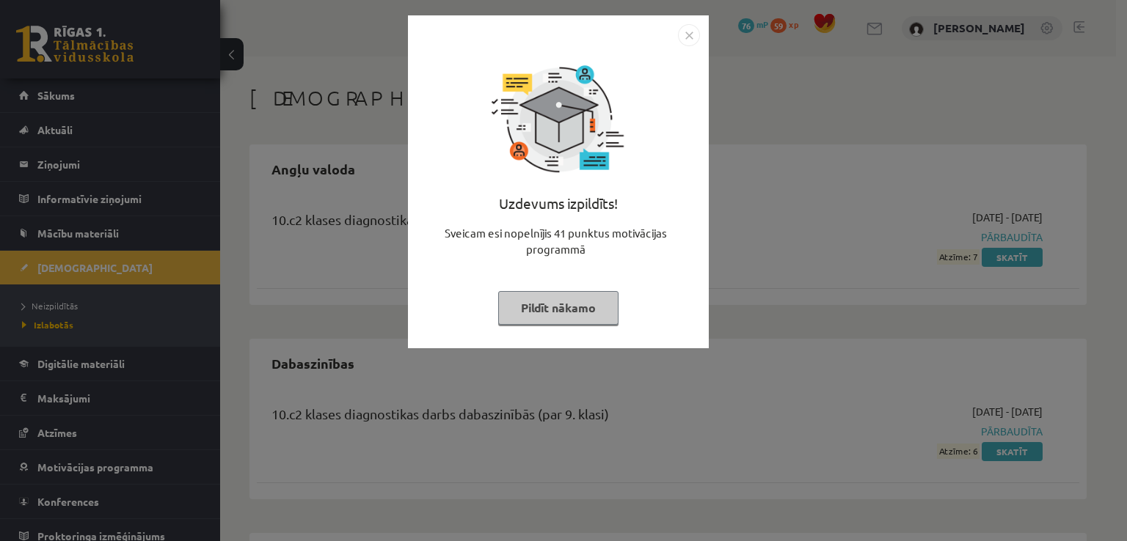
click at [685, 39] on img "Close" at bounding box center [689, 35] width 22 height 22
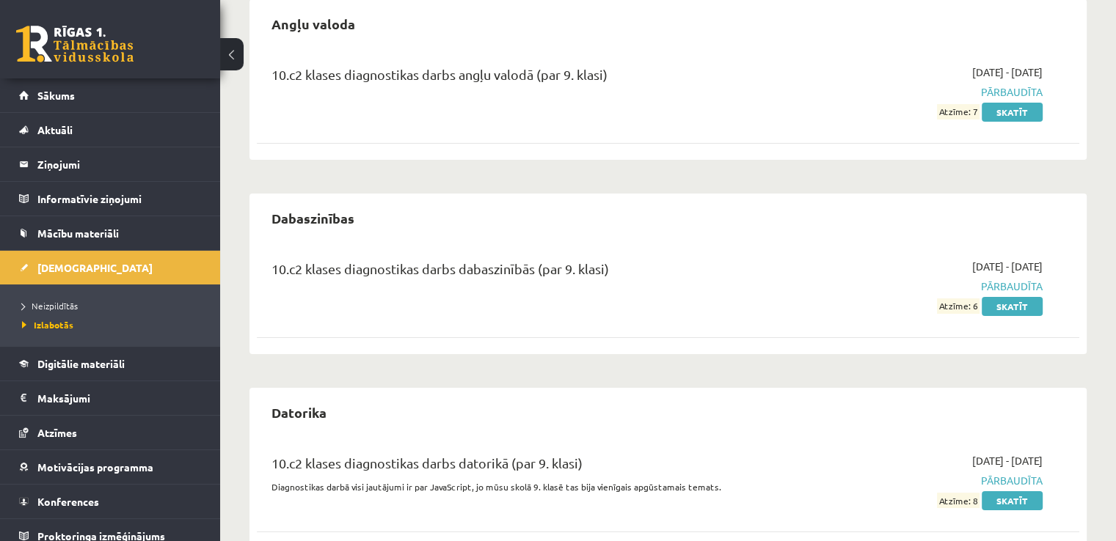
scroll to position [146, 0]
click at [173, 97] on link "Sākums" at bounding box center [110, 95] width 183 height 34
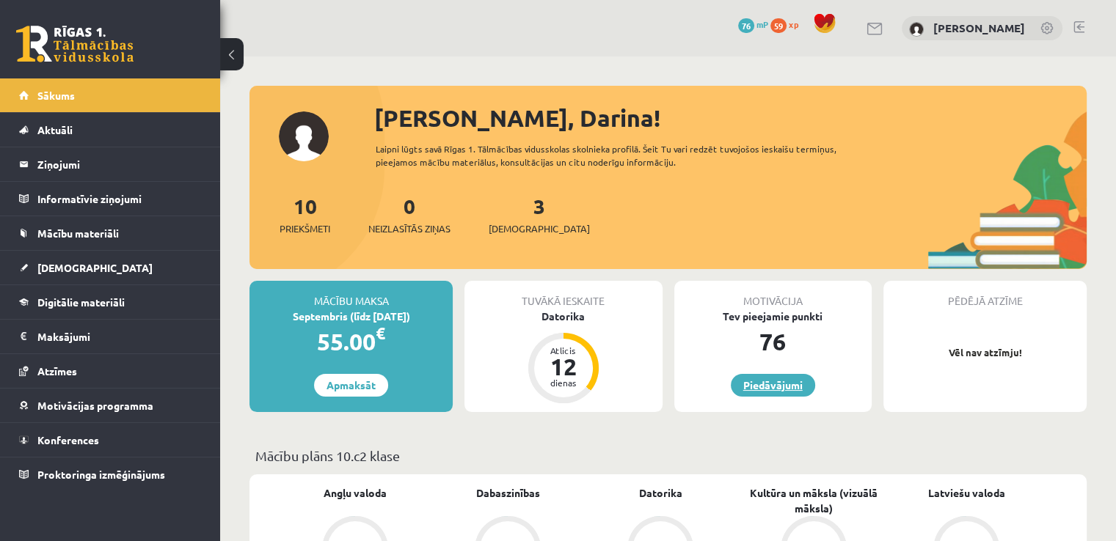
click at [754, 386] on link "Piedāvājumi" at bounding box center [773, 385] width 84 height 23
click at [513, 222] on span "[DEMOGRAPHIC_DATA]" at bounding box center [539, 229] width 101 height 15
